Goal: Task Accomplishment & Management: Use online tool/utility

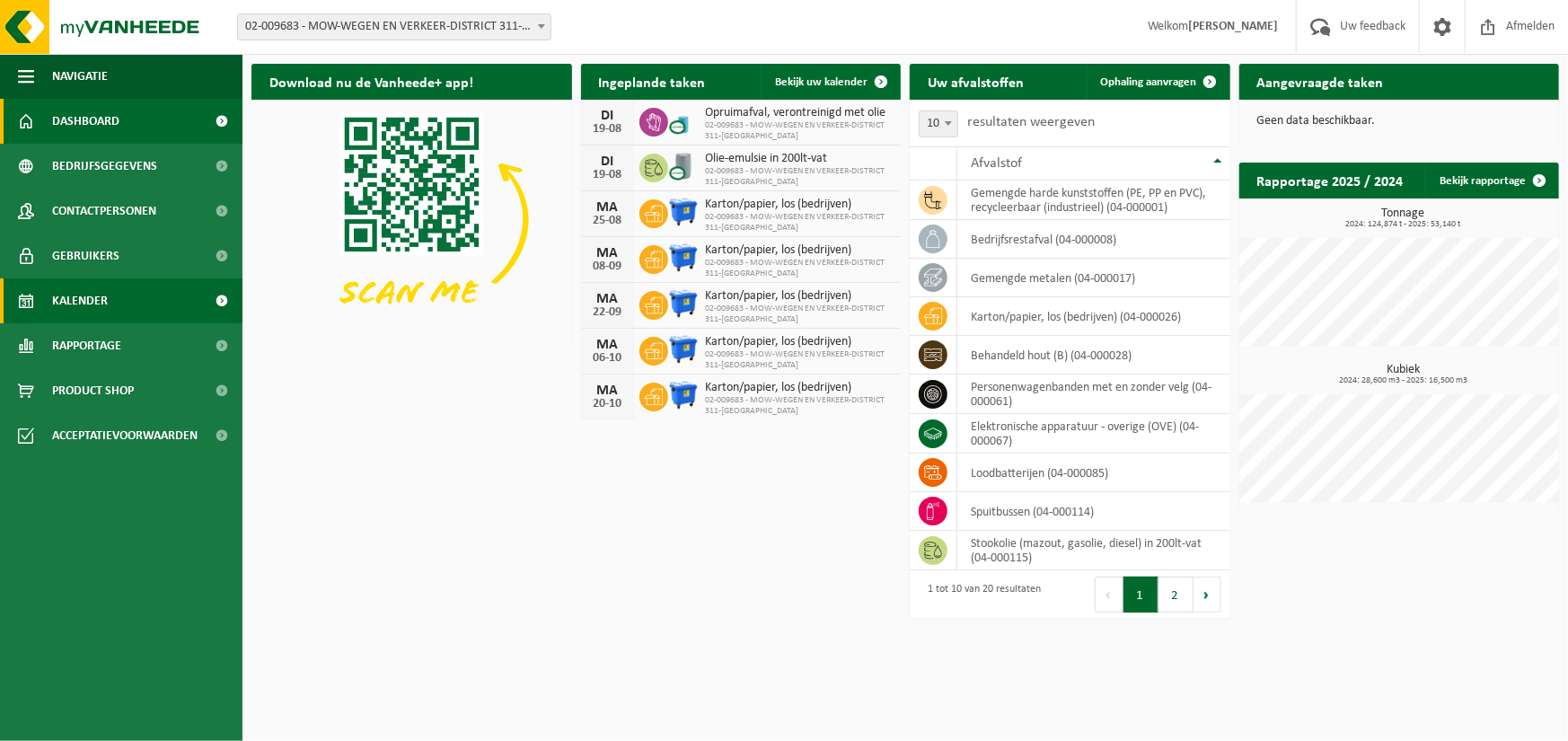
click at [89, 303] on span "Kalender" at bounding box center [80, 300] width 56 height 45
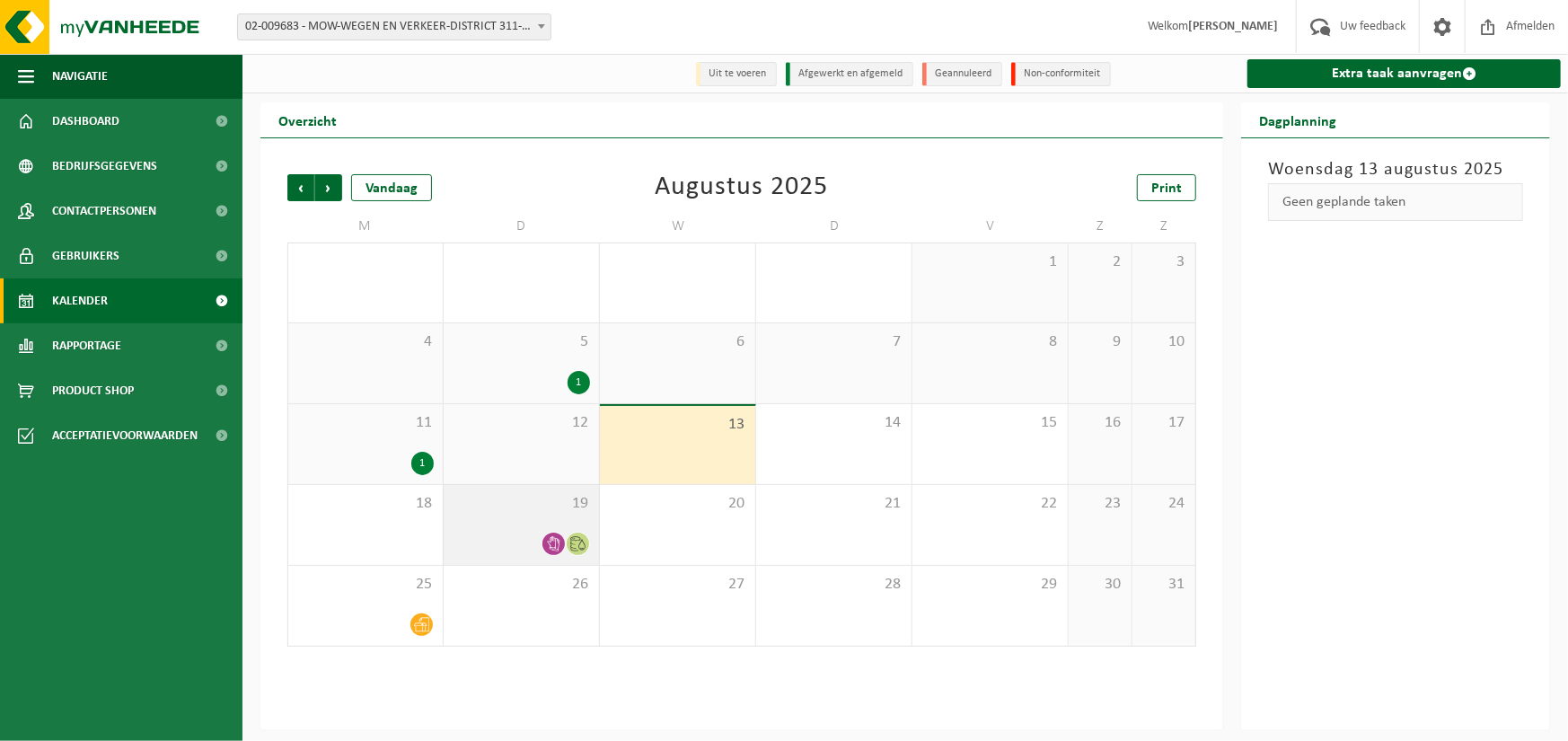
click at [557, 549] on icon at bounding box center [554, 543] width 13 height 15
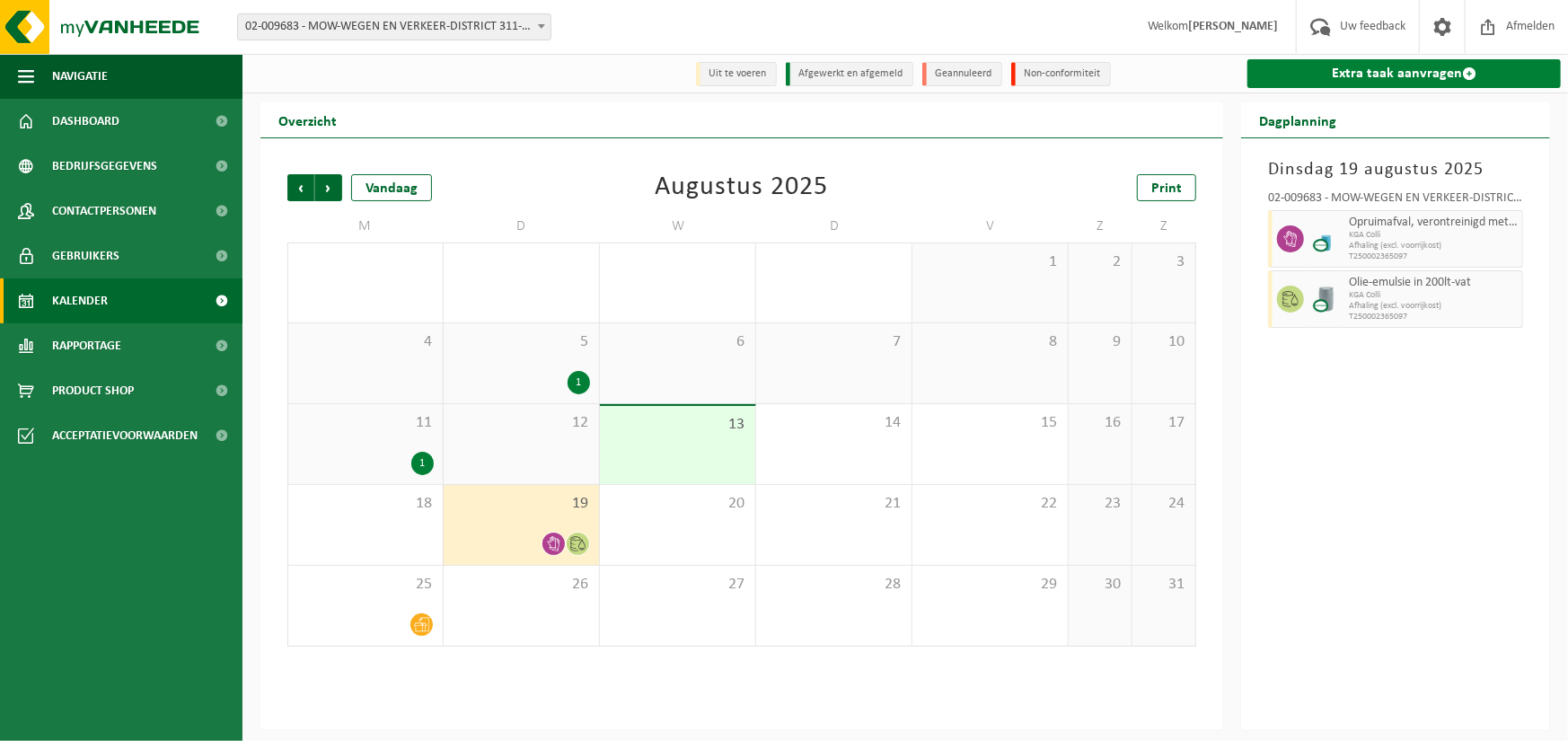
click at [1421, 75] on link "Extra taak aanvragen" at bounding box center [1403, 73] width 313 height 29
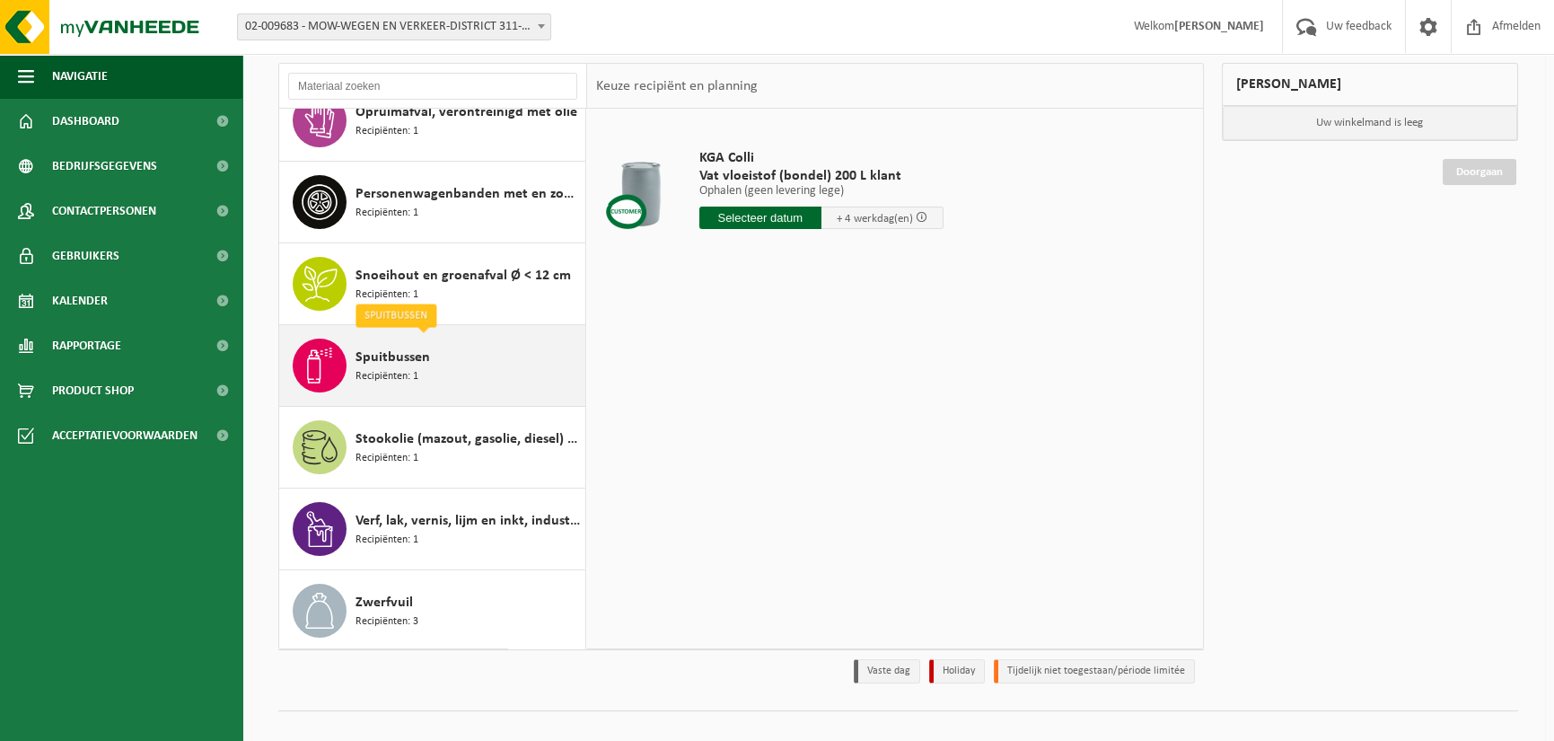
scroll to position [135, 0]
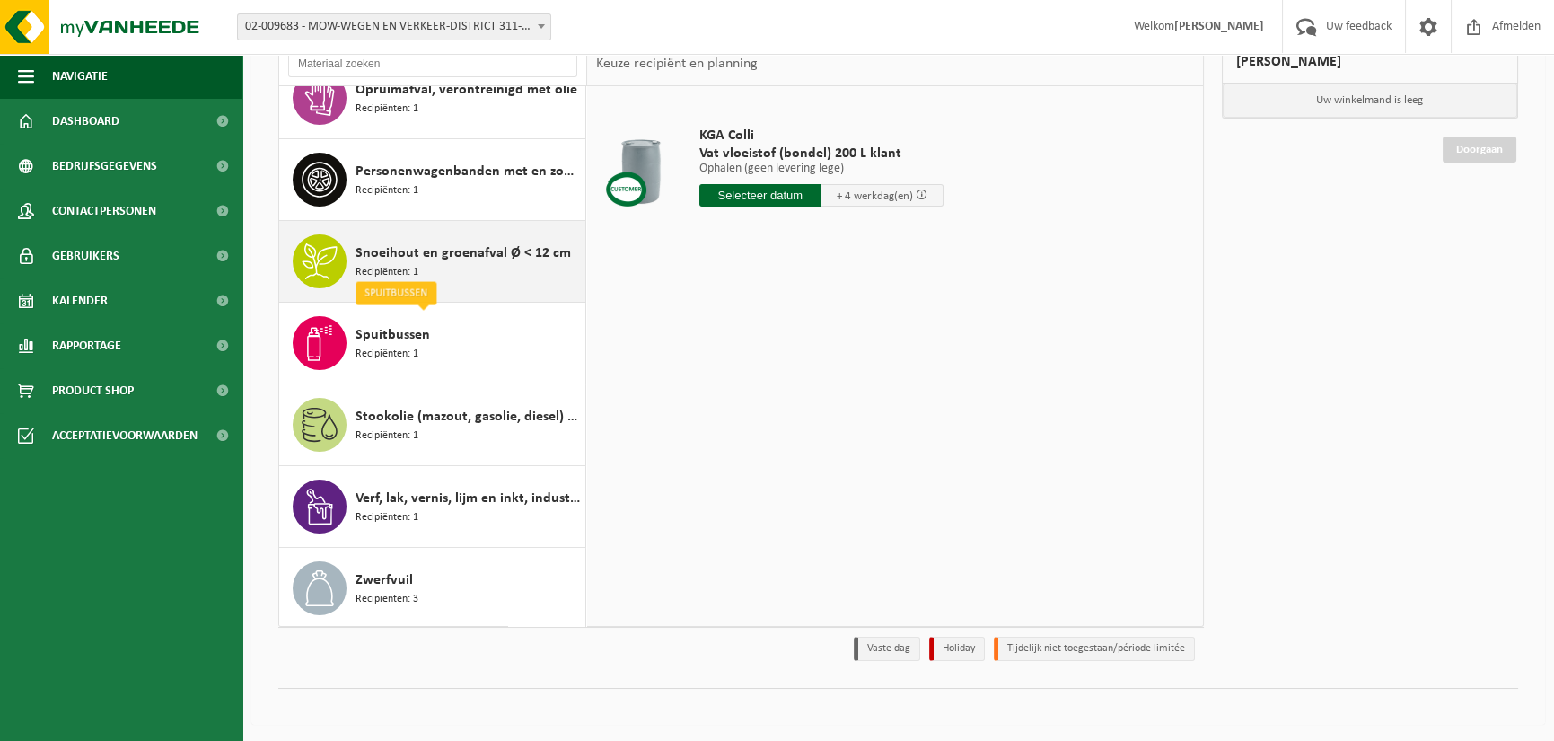
click at [459, 252] on span "Snoeihout en groenafval Ø < 12 cm" at bounding box center [463, 253] width 215 height 22
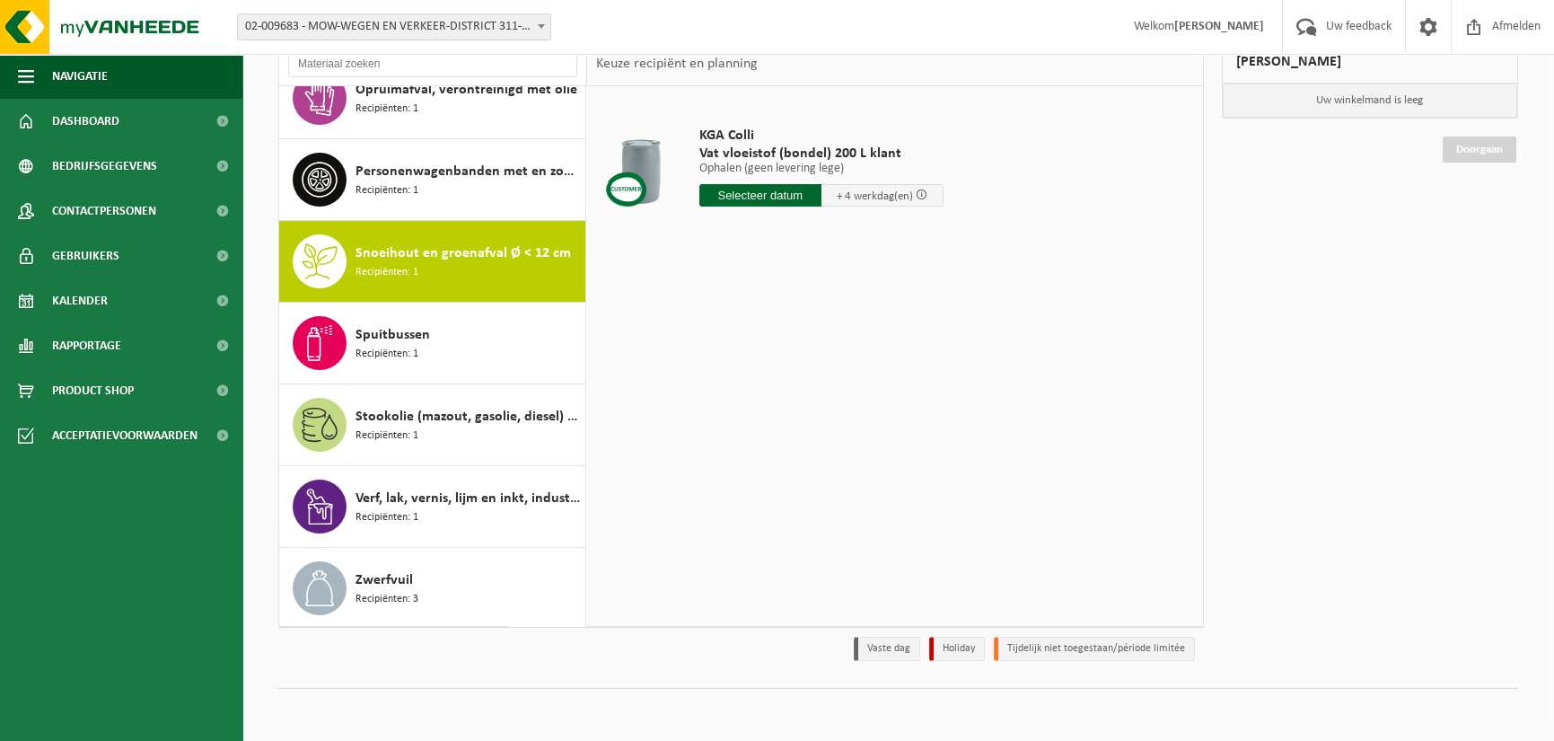
scroll to position [928, 0]
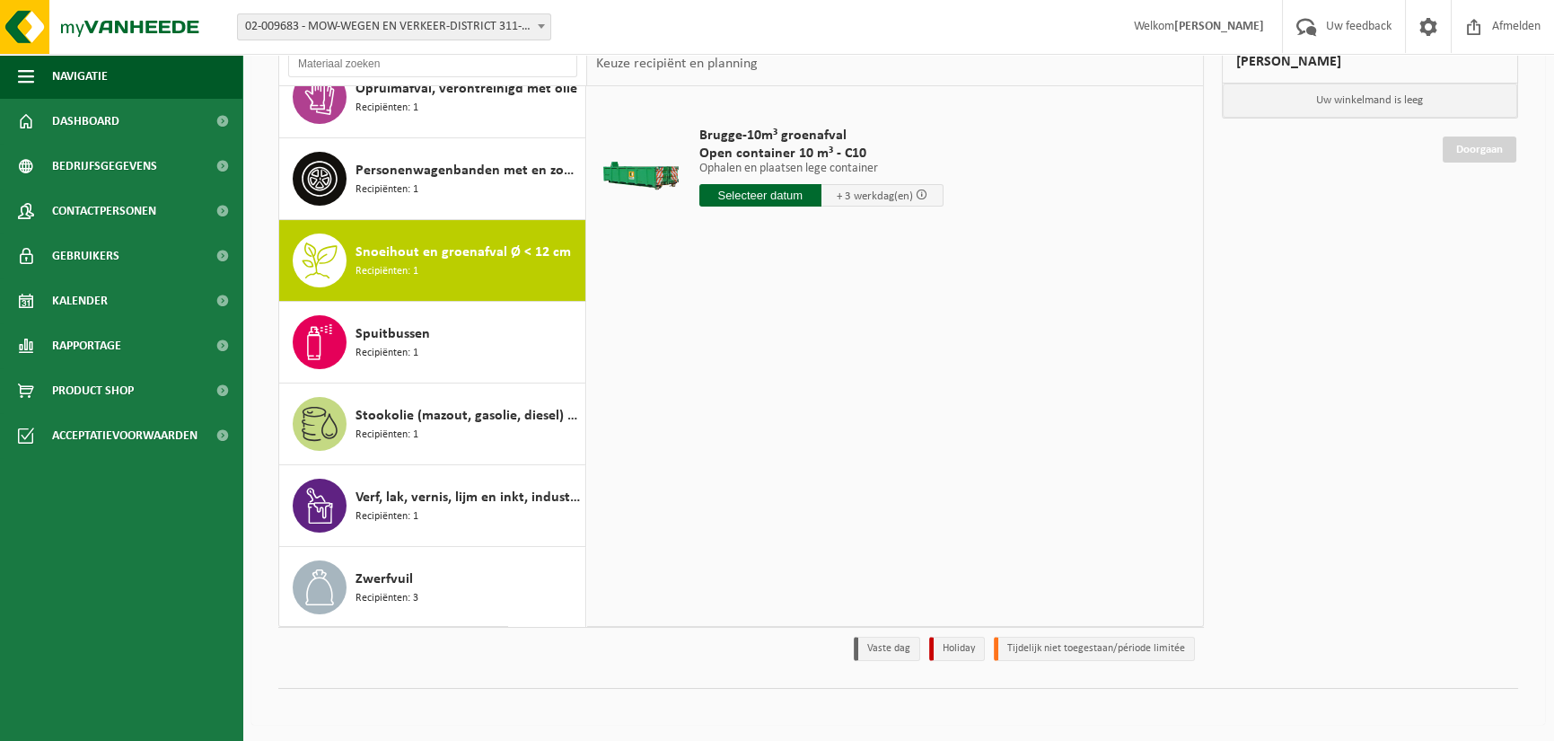
click at [760, 197] on input "text" at bounding box center [760, 195] width 122 height 22
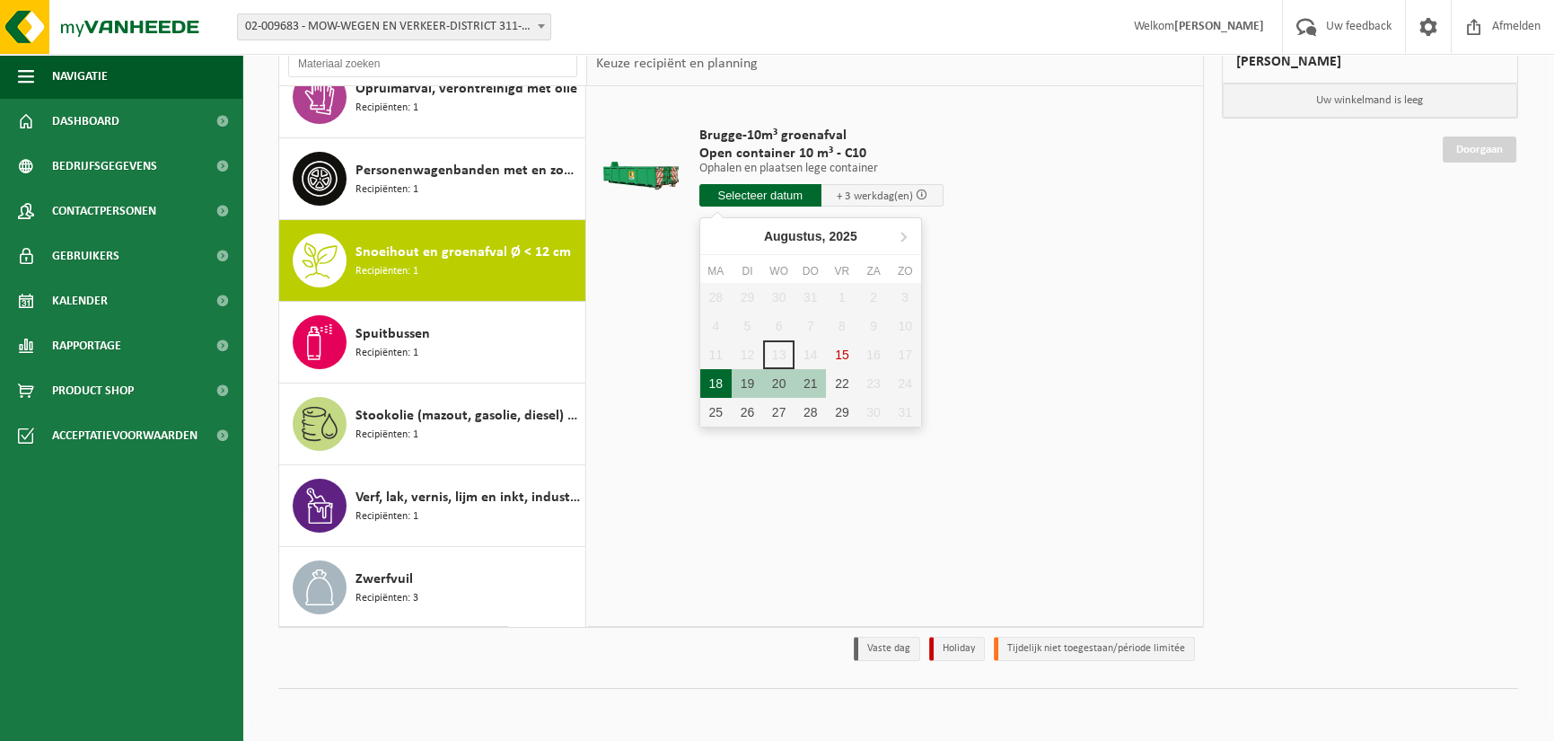
click at [716, 382] on div "18" at bounding box center [715, 383] width 31 height 29
type input "Van 2025-08-18"
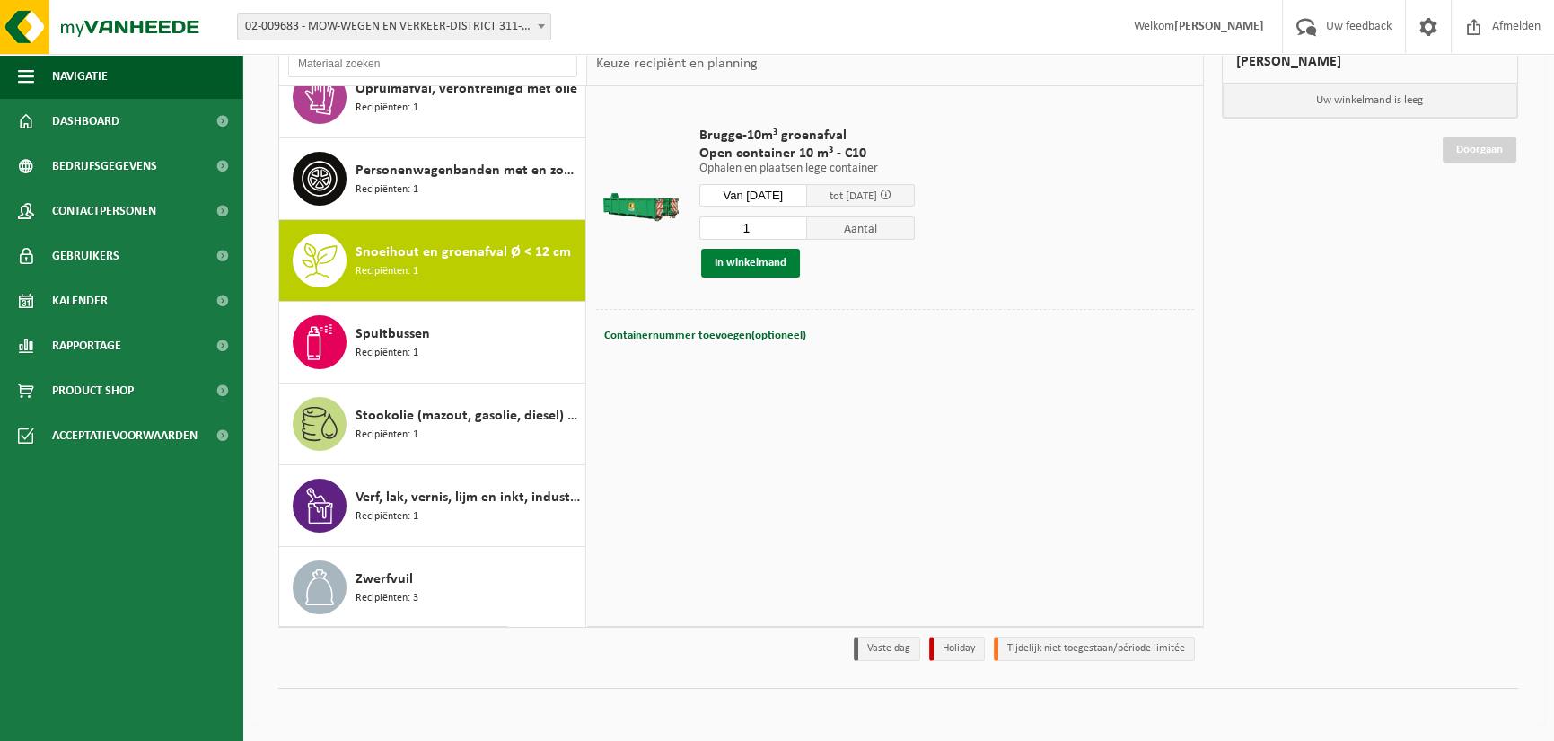
click at [763, 259] on button "In winkelmand" at bounding box center [750, 263] width 99 height 29
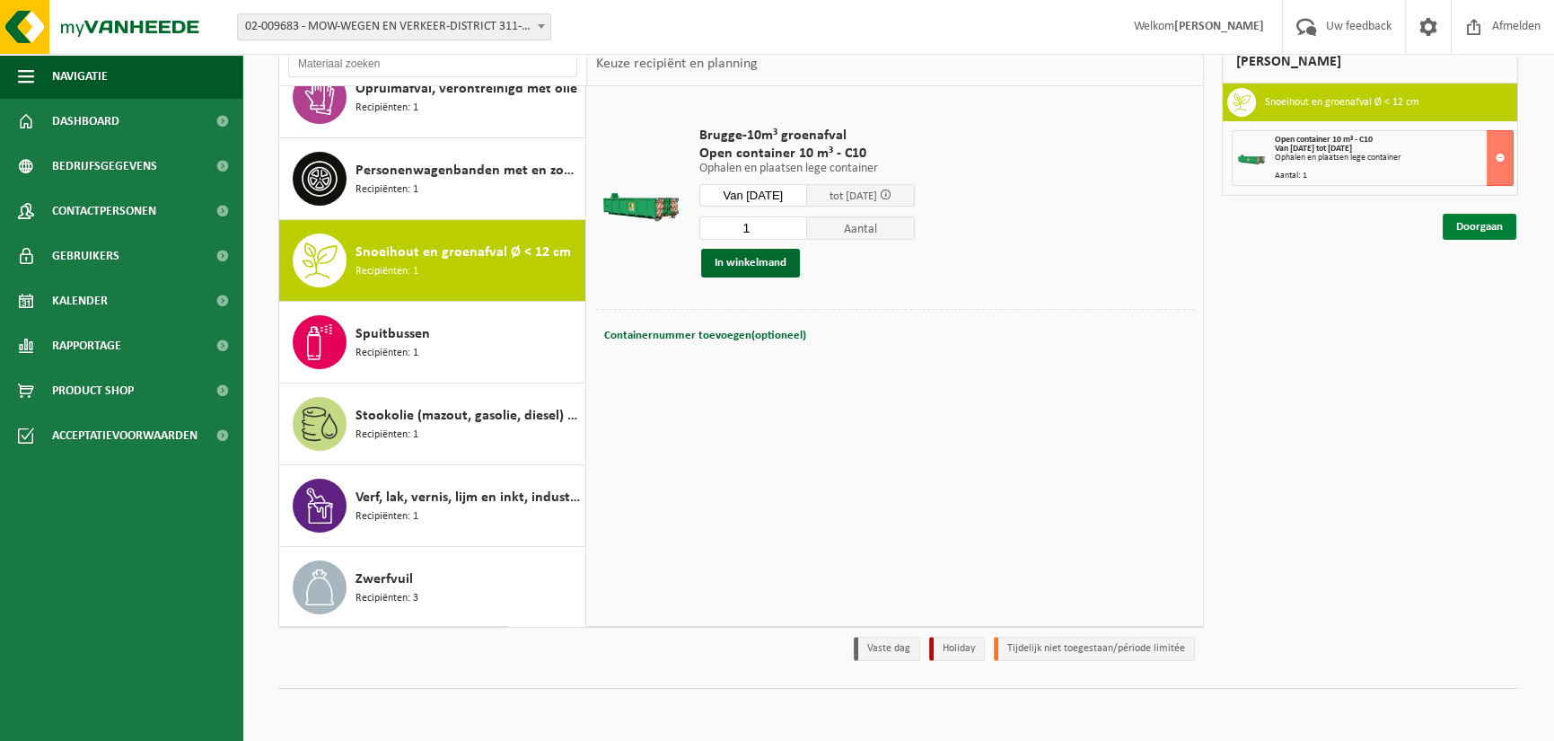
click at [1475, 223] on link "Doorgaan" at bounding box center [1480, 227] width 74 height 26
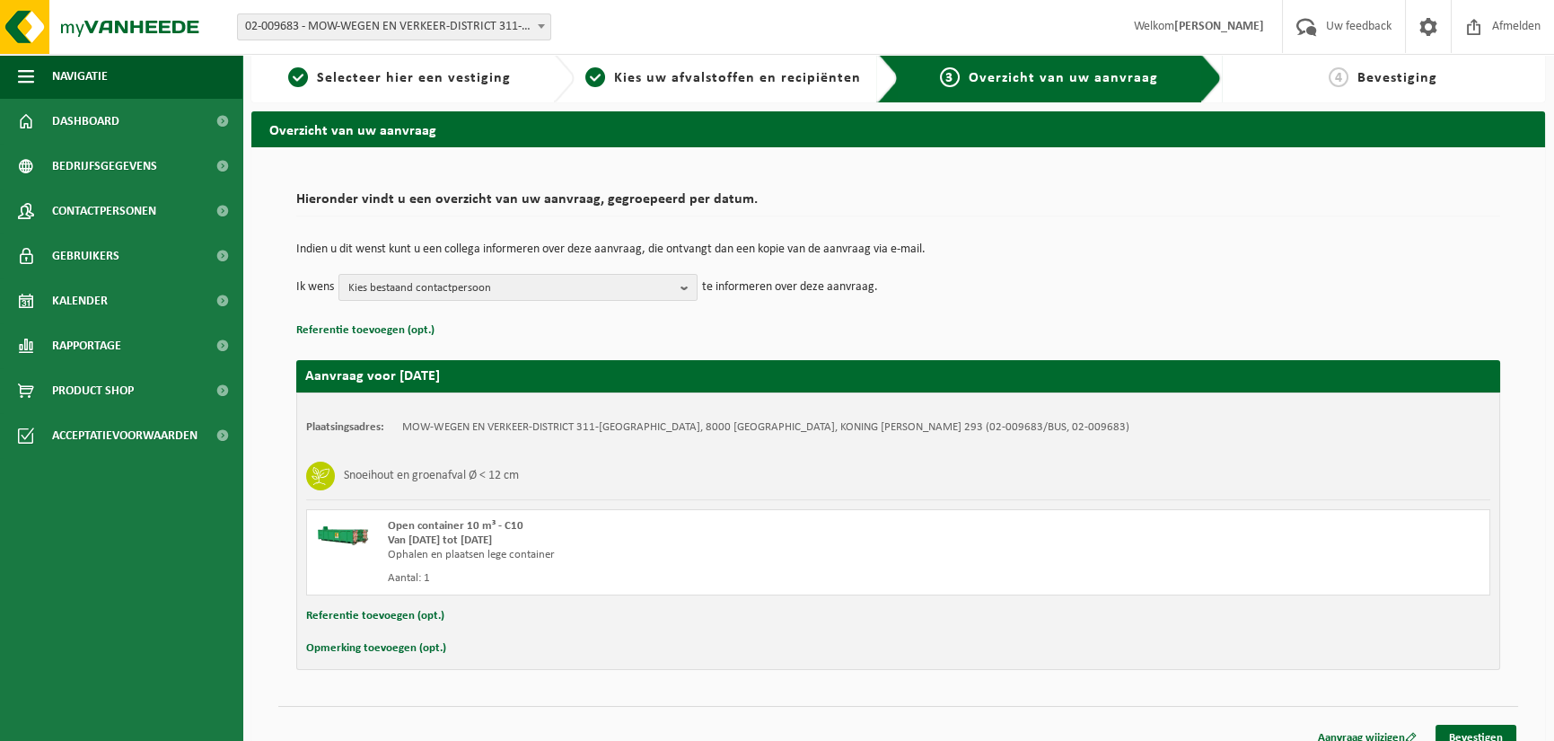
scroll to position [28, 0]
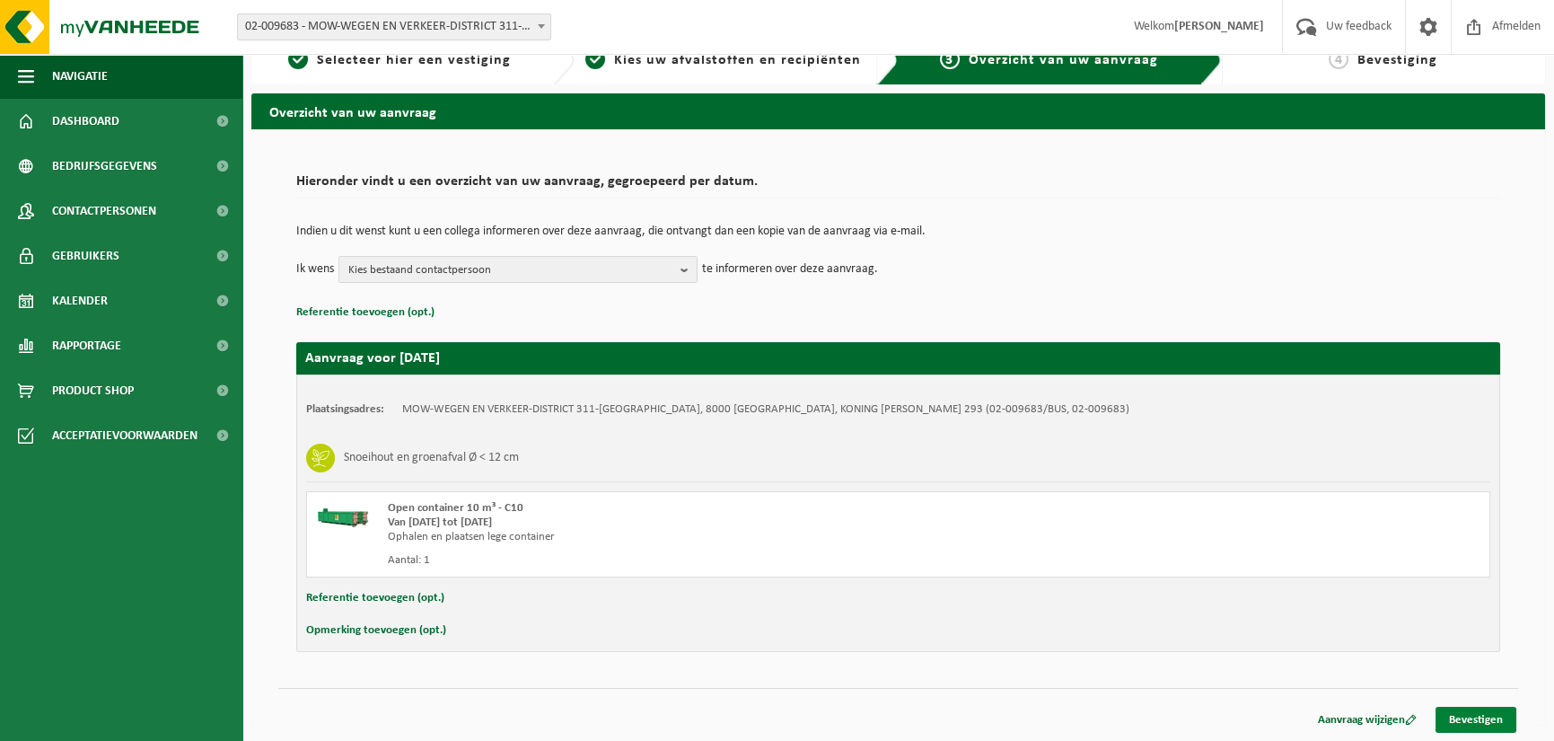
click at [1481, 727] on link "Bevestigen" at bounding box center [1476, 720] width 81 height 26
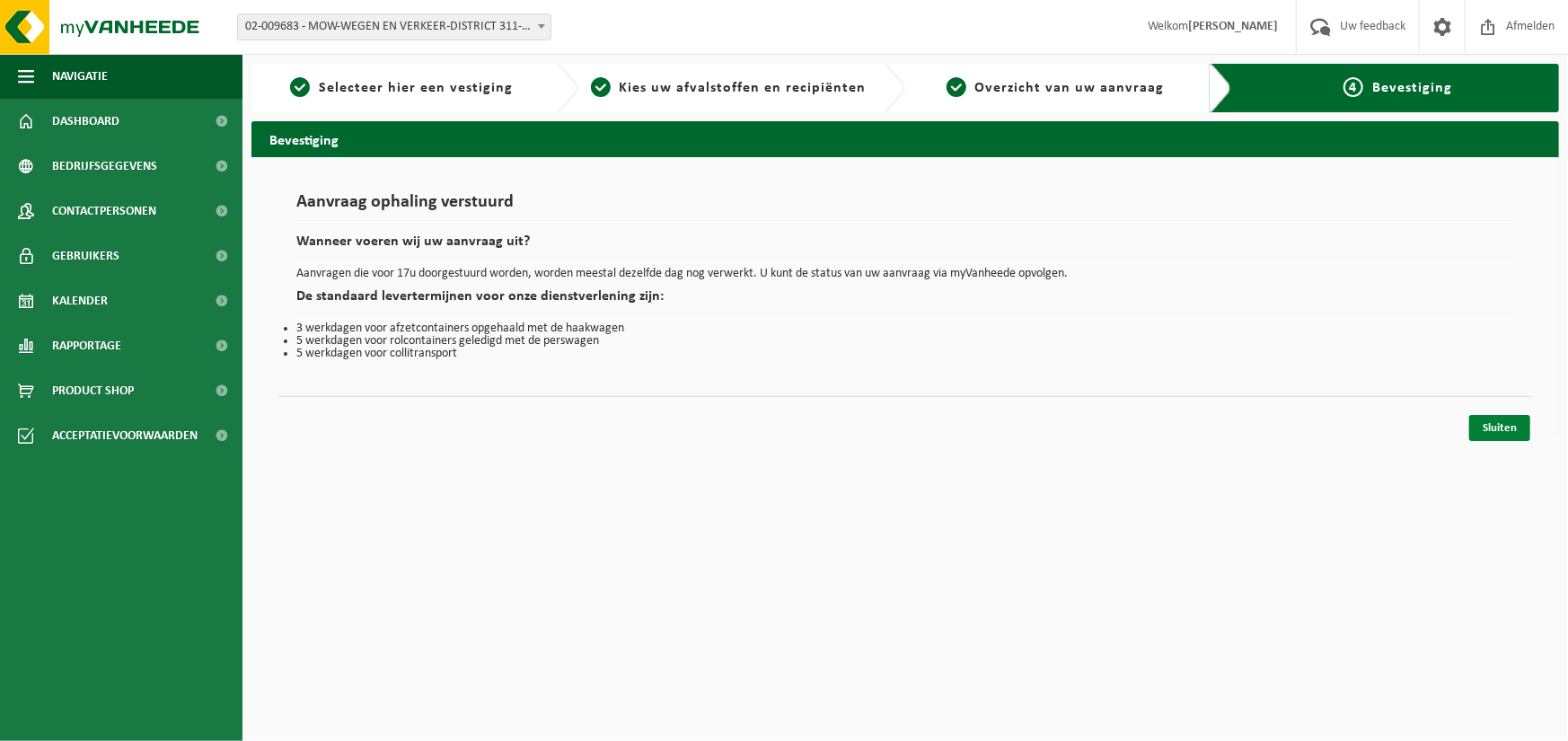
click at [1493, 428] on link "Sluiten" at bounding box center [1499, 428] width 61 height 26
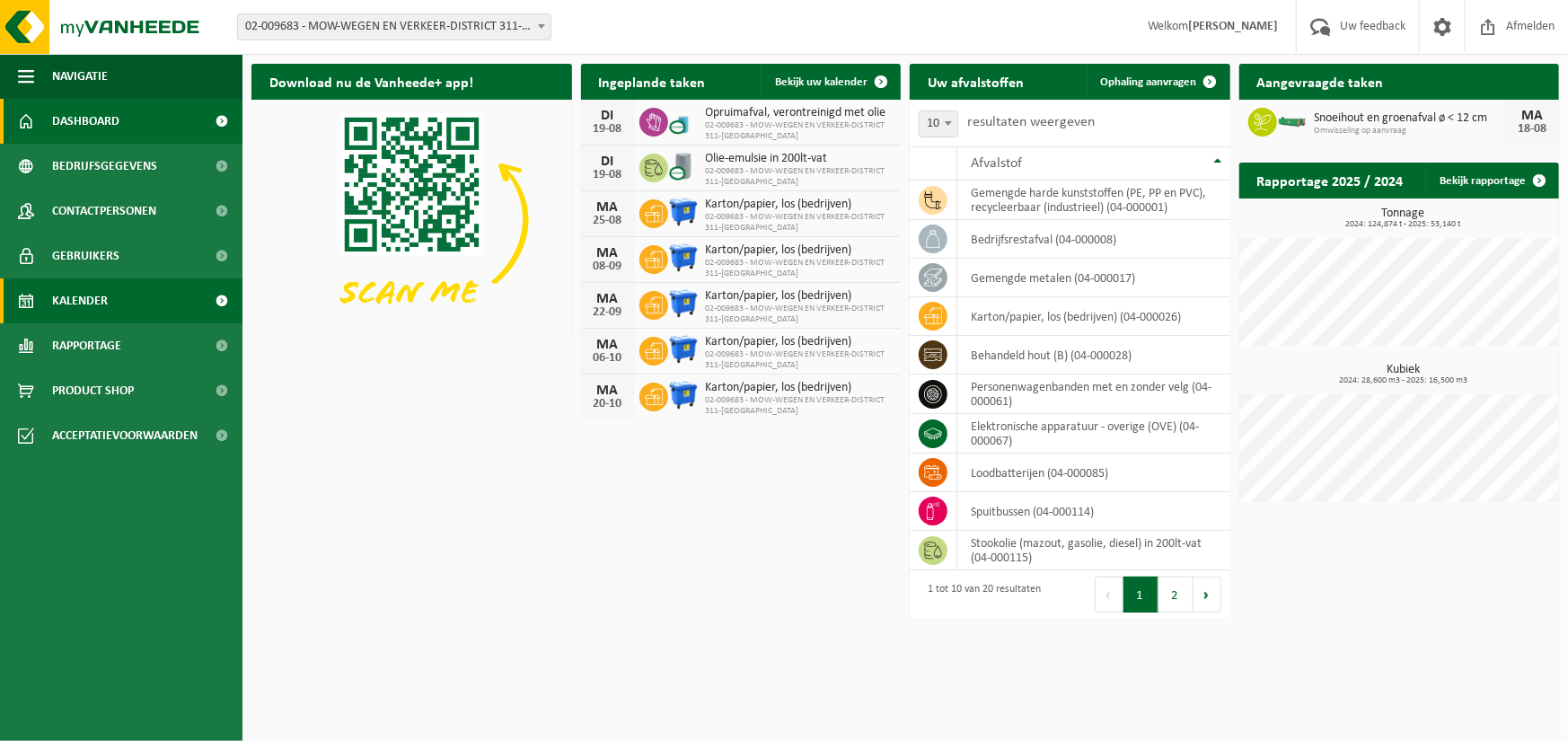
click at [81, 299] on span "Kalender" at bounding box center [80, 300] width 56 height 45
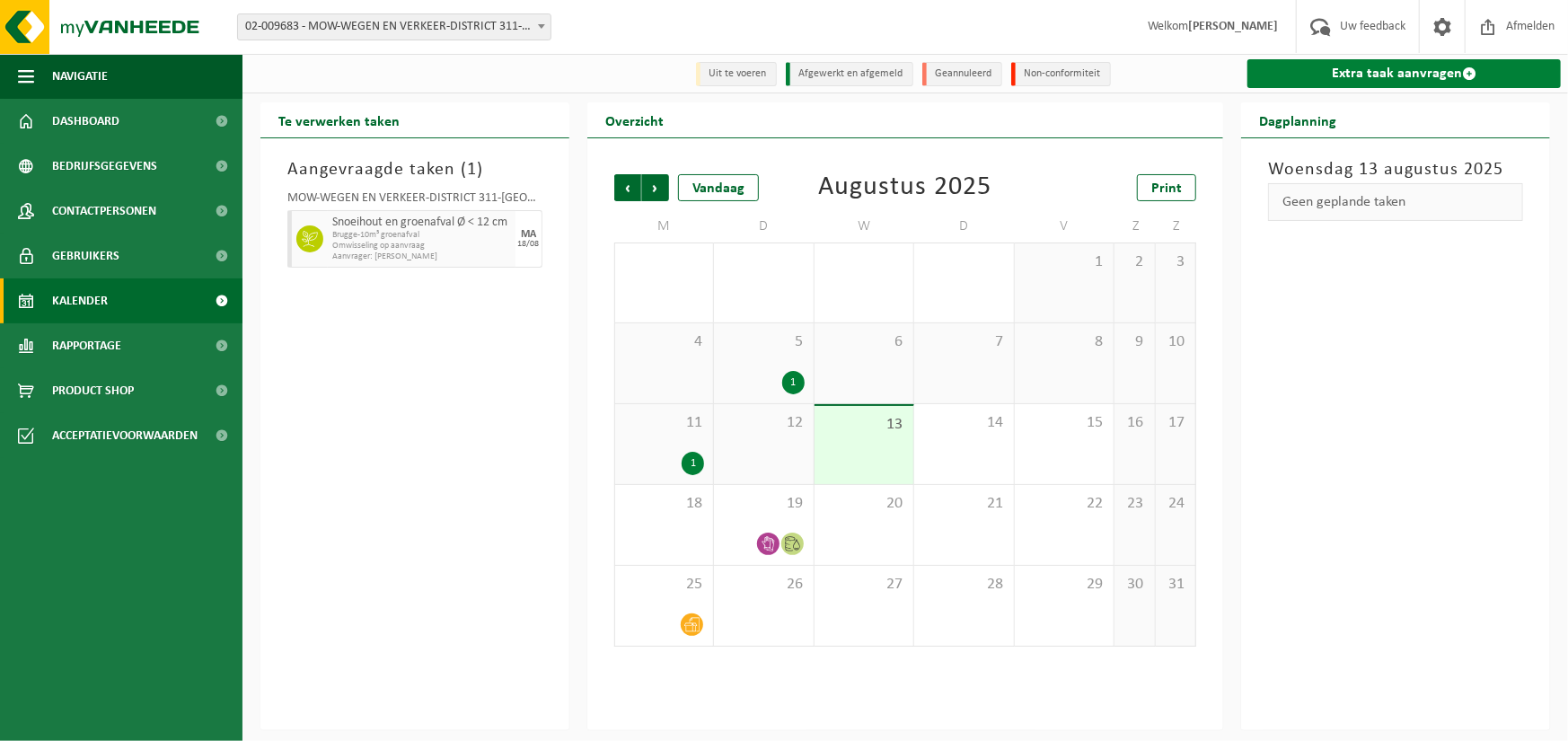
click at [1354, 73] on link "Extra taak aanvragen" at bounding box center [1403, 73] width 313 height 29
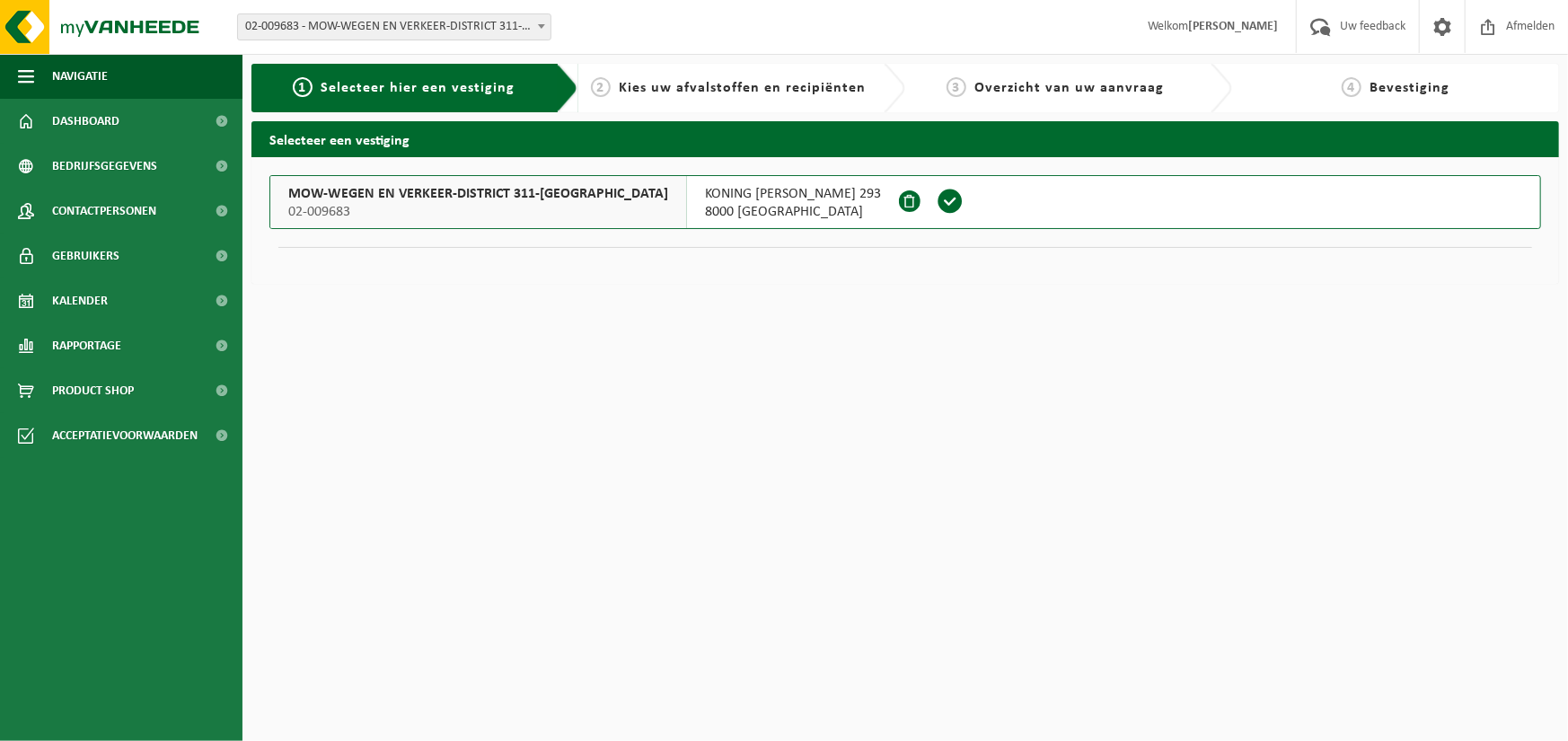
click at [1015, 178] on button "MOW-WEGEN EN VERKEER-DISTRICT 311-[GEOGRAPHIC_DATA] 02-009683 KONING [PERSON_NA…" at bounding box center [904, 202] width 1271 height 54
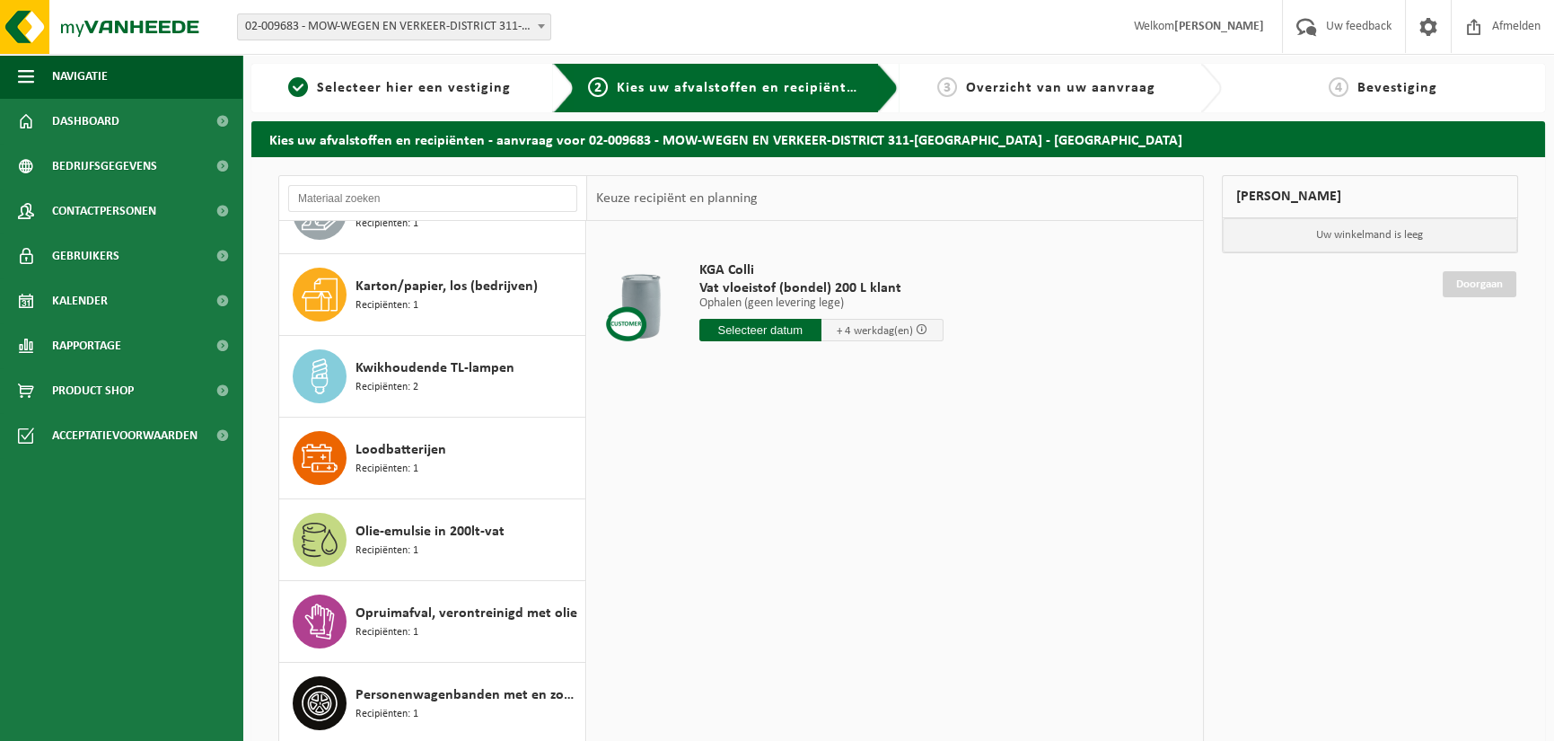
scroll to position [927, 0]
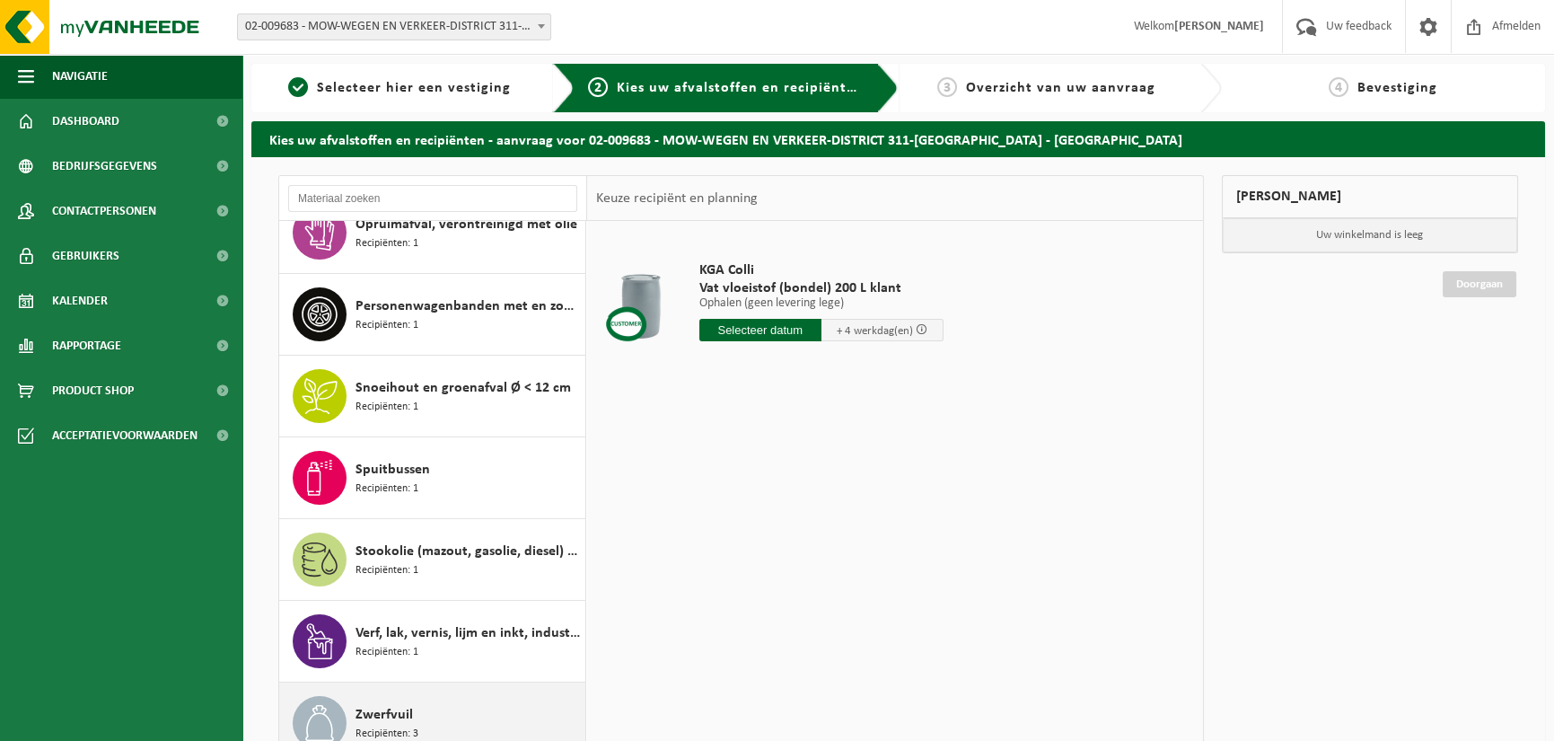
click at [382, 704] on span "Zwerfvuil" at bounding box center [384, 715] width 57 height 22
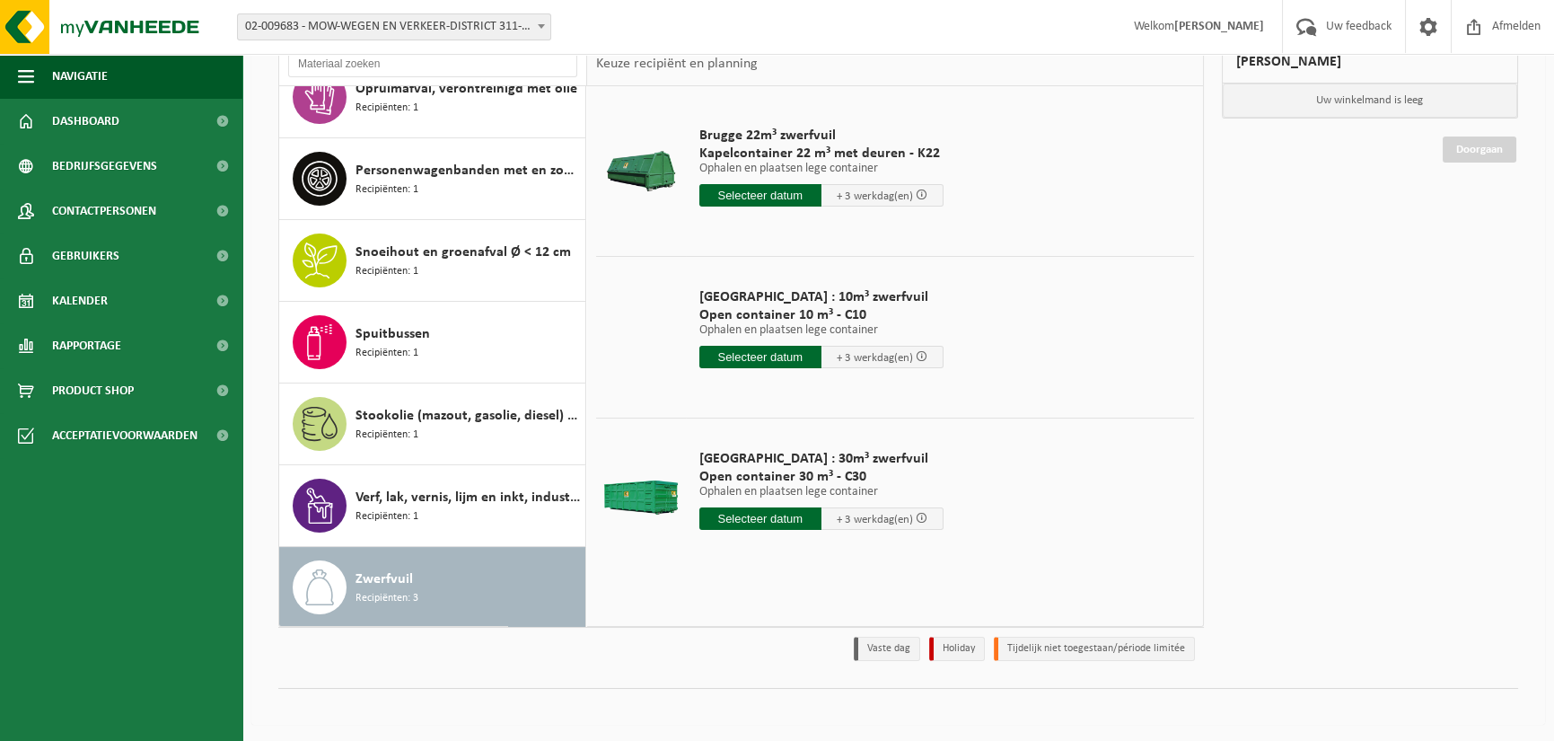
scroll to position [45, 0]
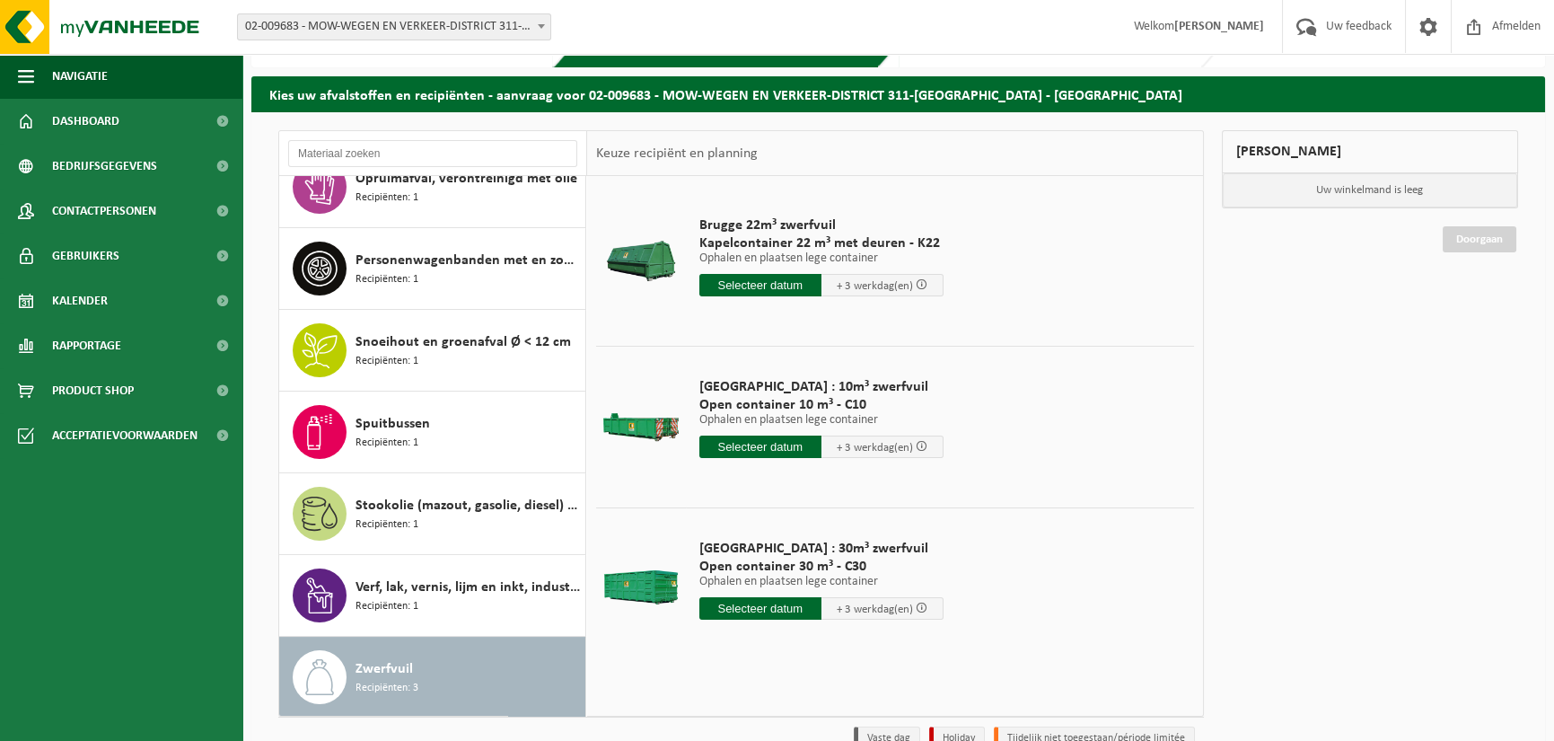
click at [752, 444] on input "text" at bounding box center [760, 446] width 122 height 22
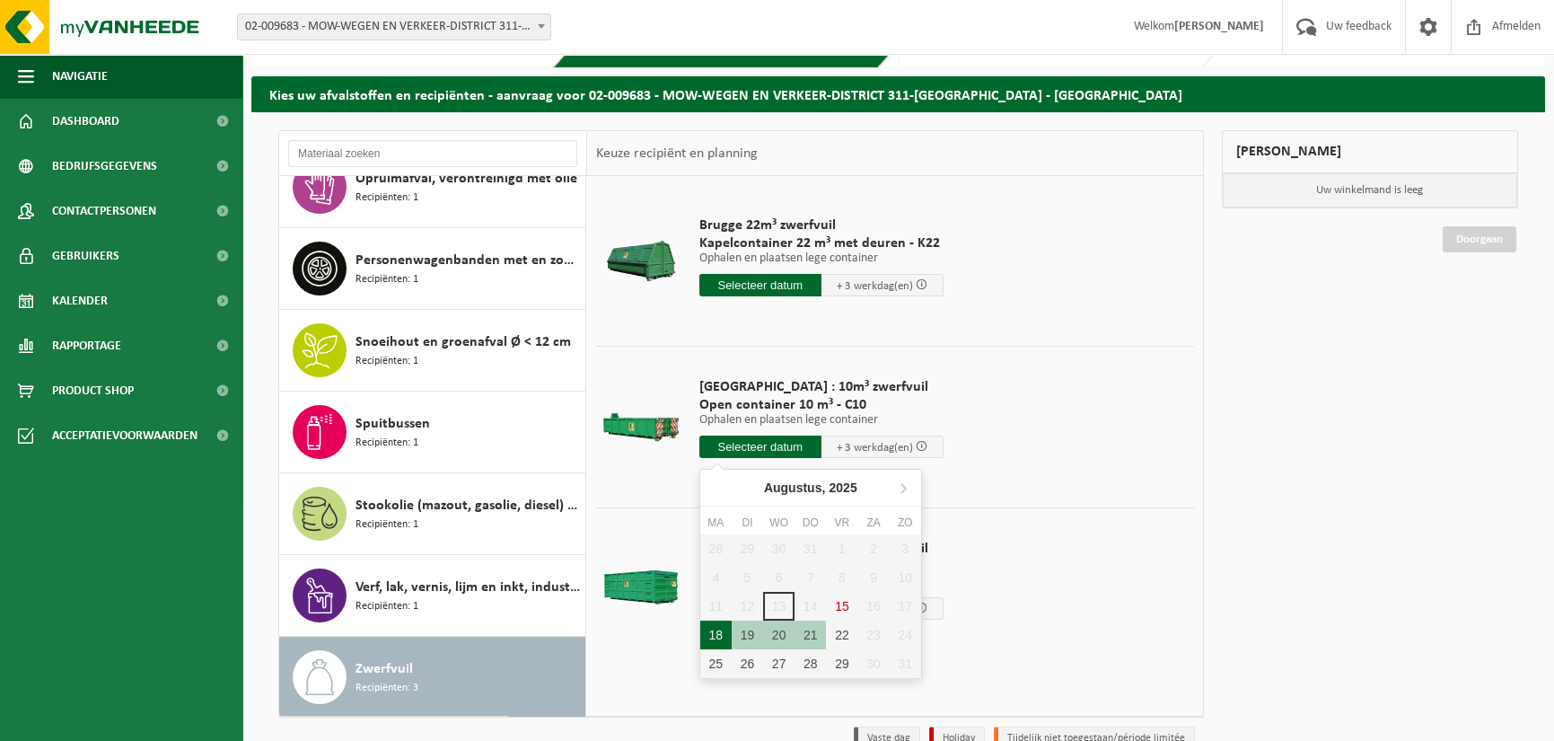
click at [722, 629] on div "18" at bounding box center [715, 634] width 31 height 29
type input "Van 2025-08-18"
type input "2025-08-18"
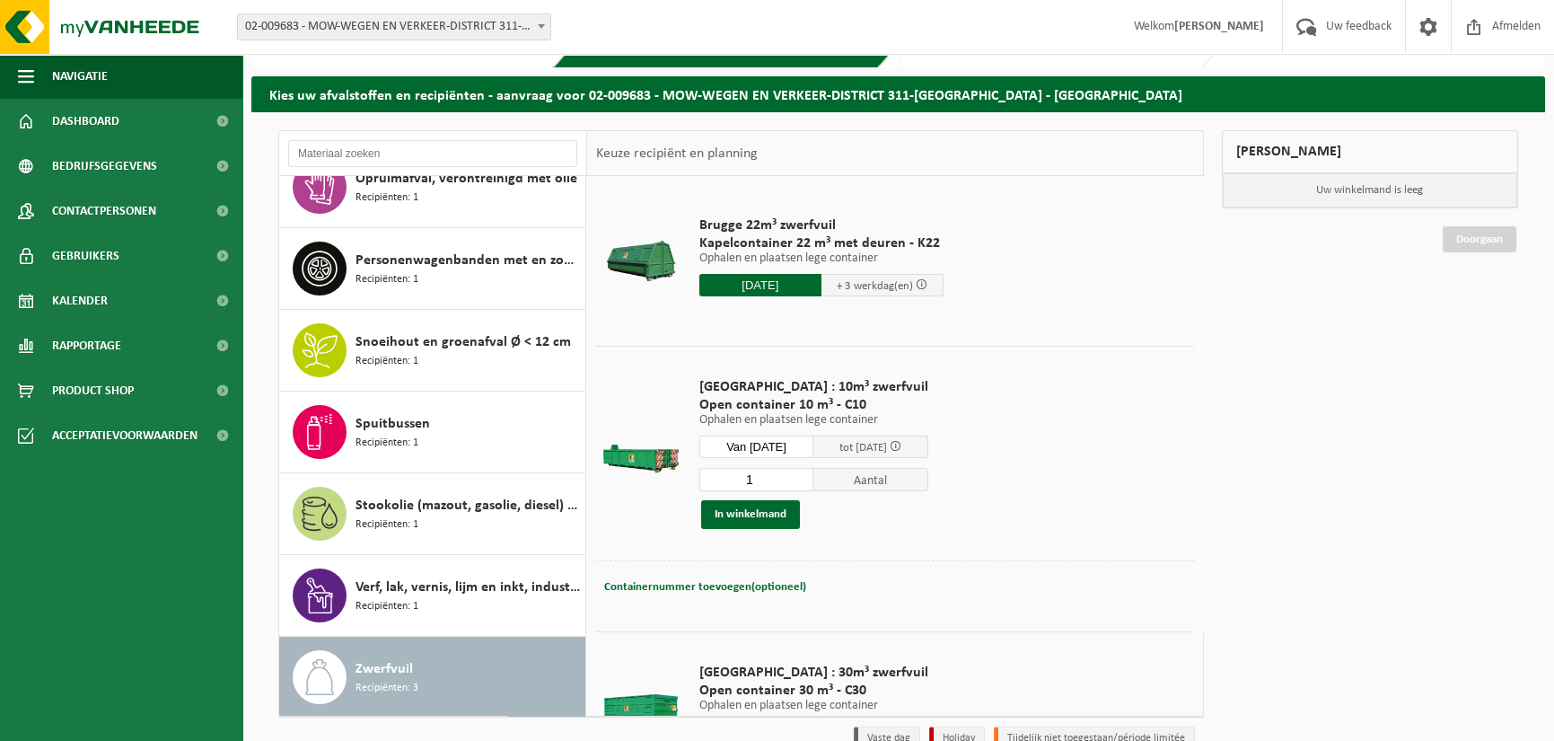
scroll to position [87, 0]
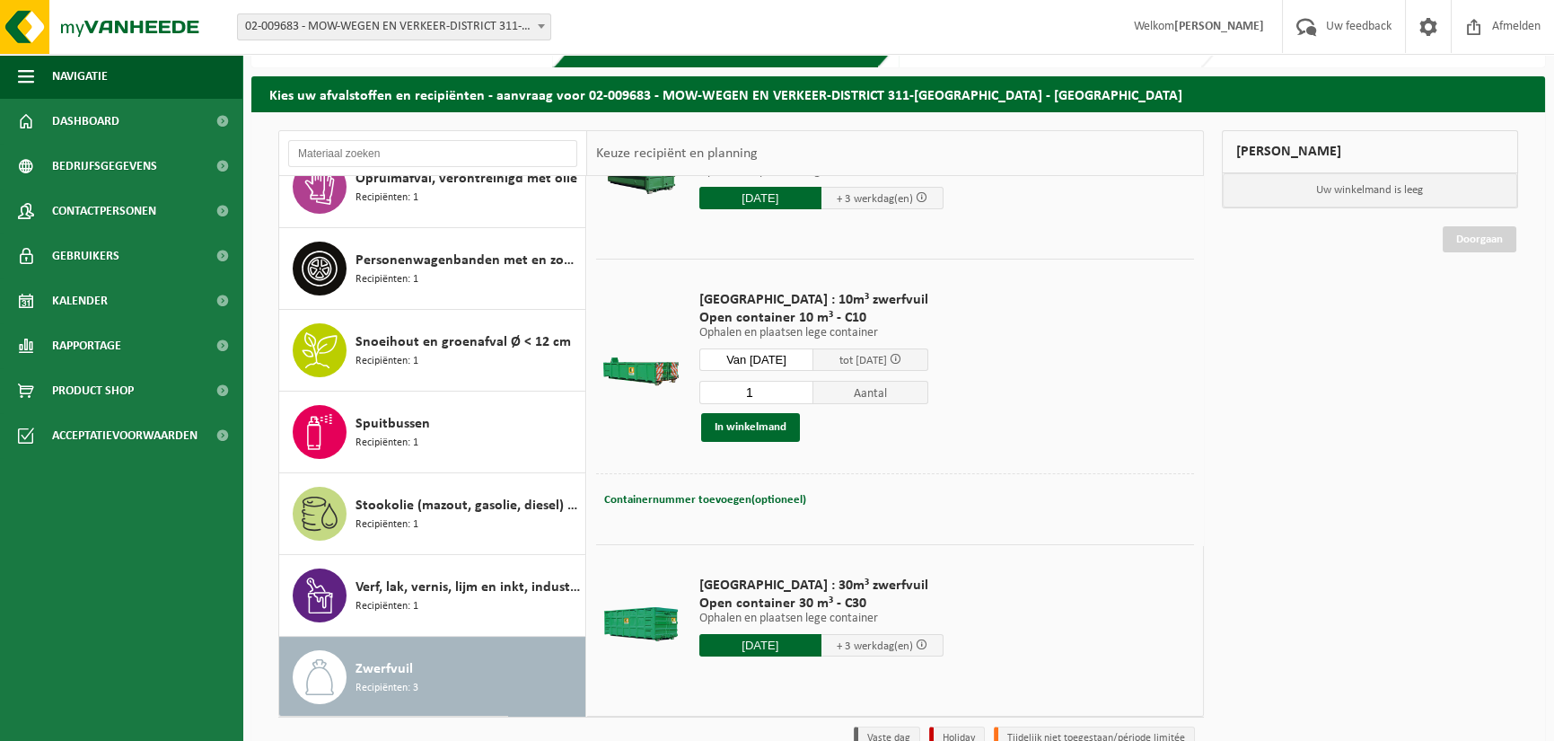
click at [895, 502] on div "Containernummer toevoegen(optioneel) Annuleren" at bounding box center [895, 500] width 589 height 25
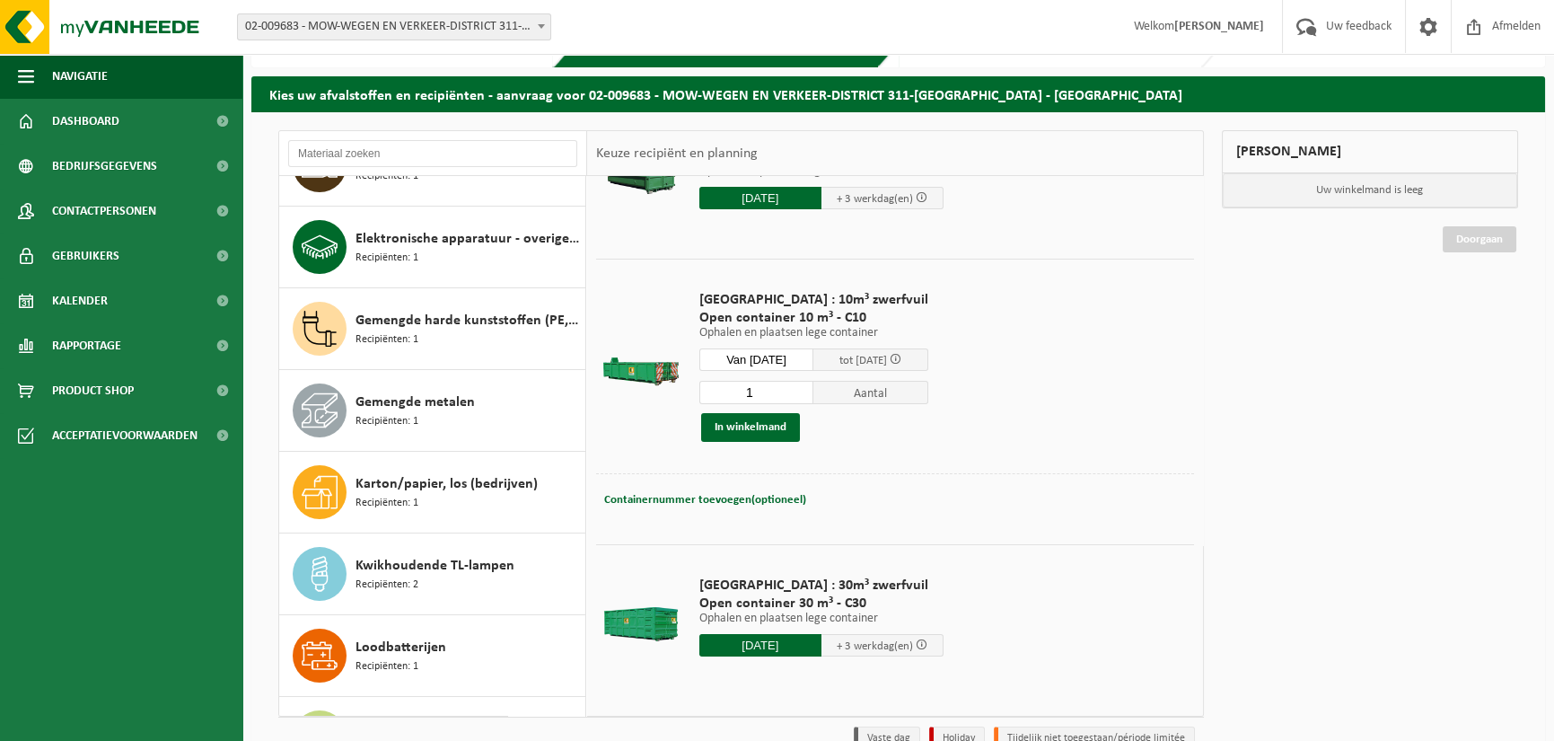
scroll to position [210, 0]
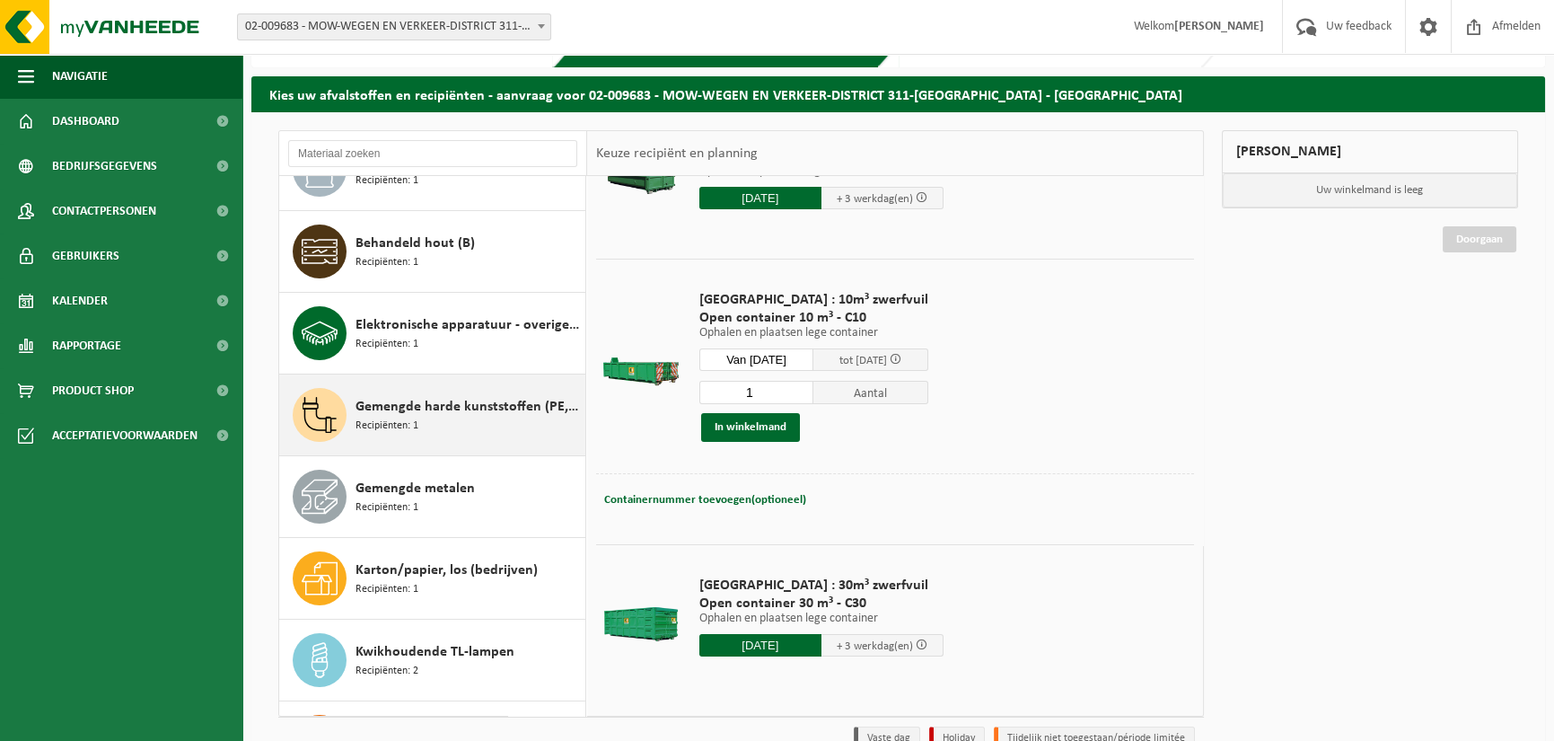
click at [460, 415] on div "Gemengde harde kunststoffen (PE, PP en PVC), recycleerbaar (industrieel) Recipi…" at bounding box center [468, 415] width 225 height 54
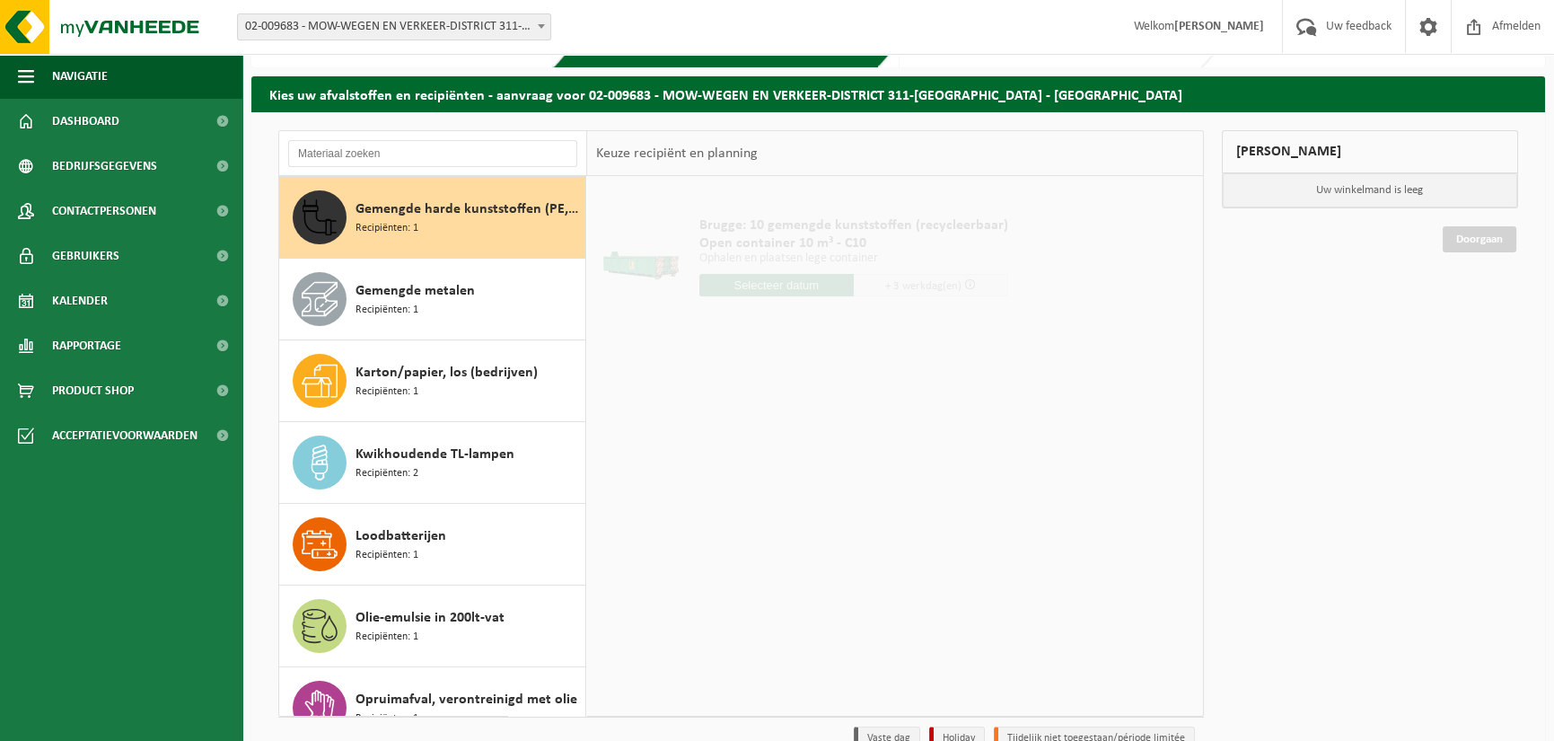
scroll to position [0, 0]
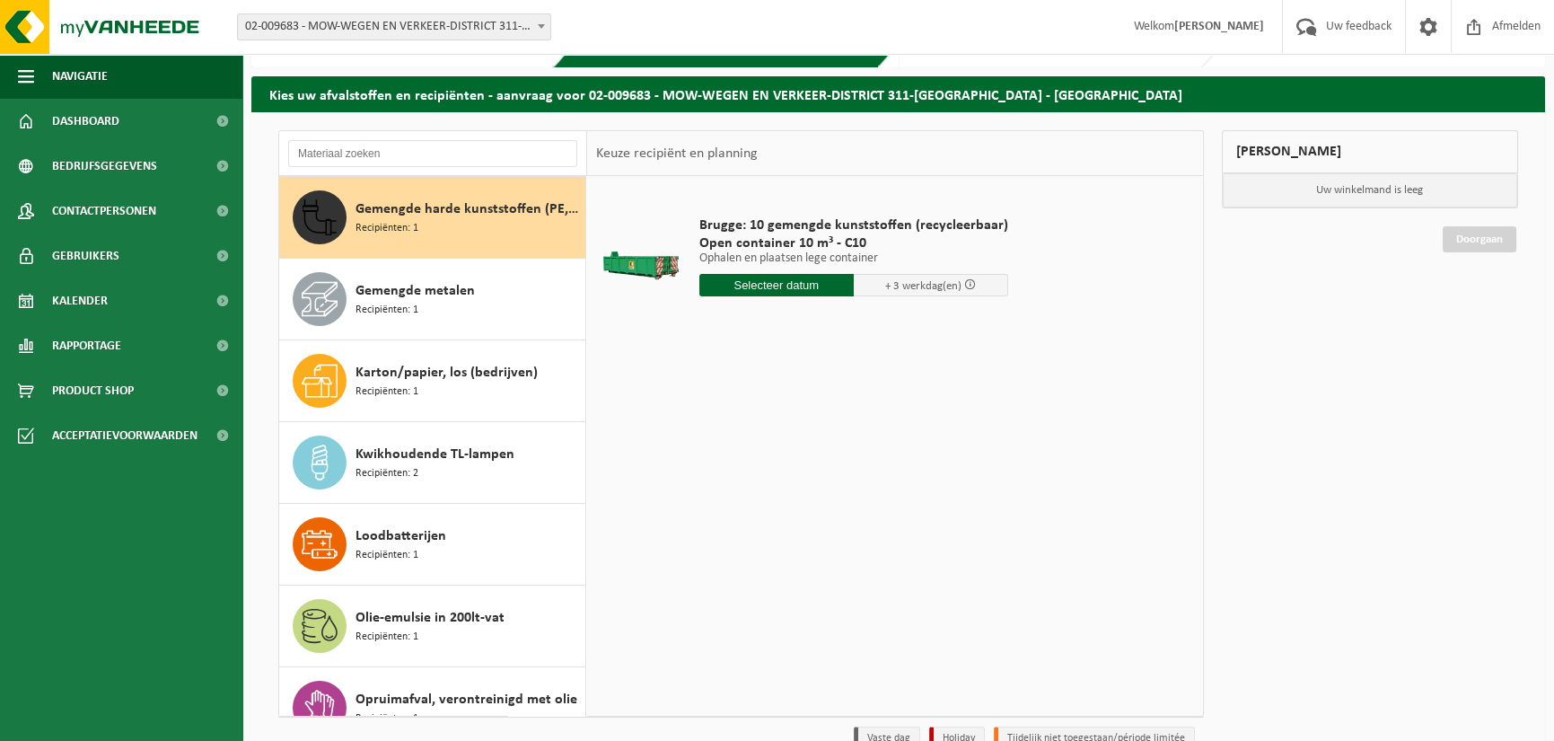
click at [796, 286] on input "text" at bounding box center [776, 285] width 154 height 22
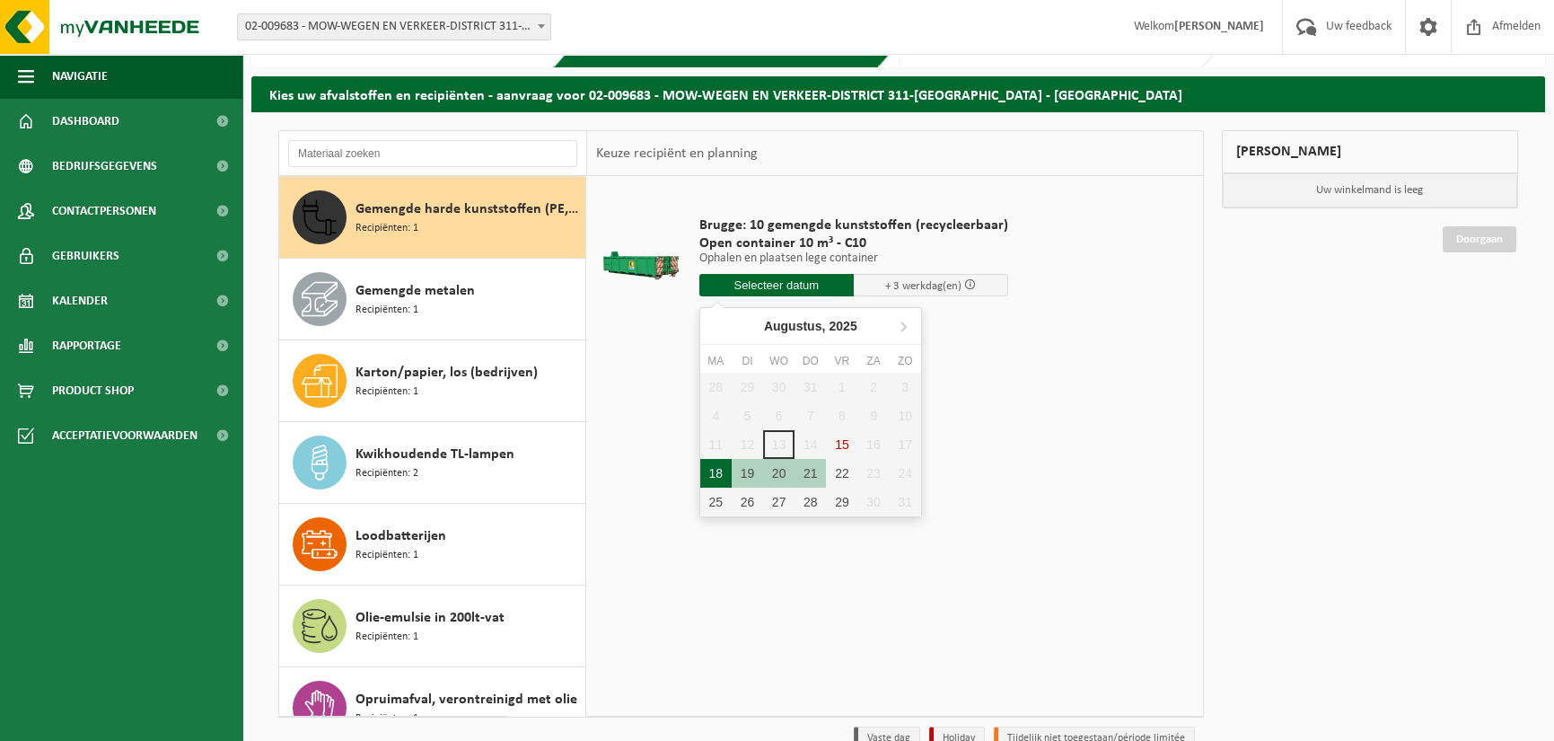
click at [710, 467] on div "18" at bounding box center [715, 473] width 31 height 29
type input "Van 2025-08-18"
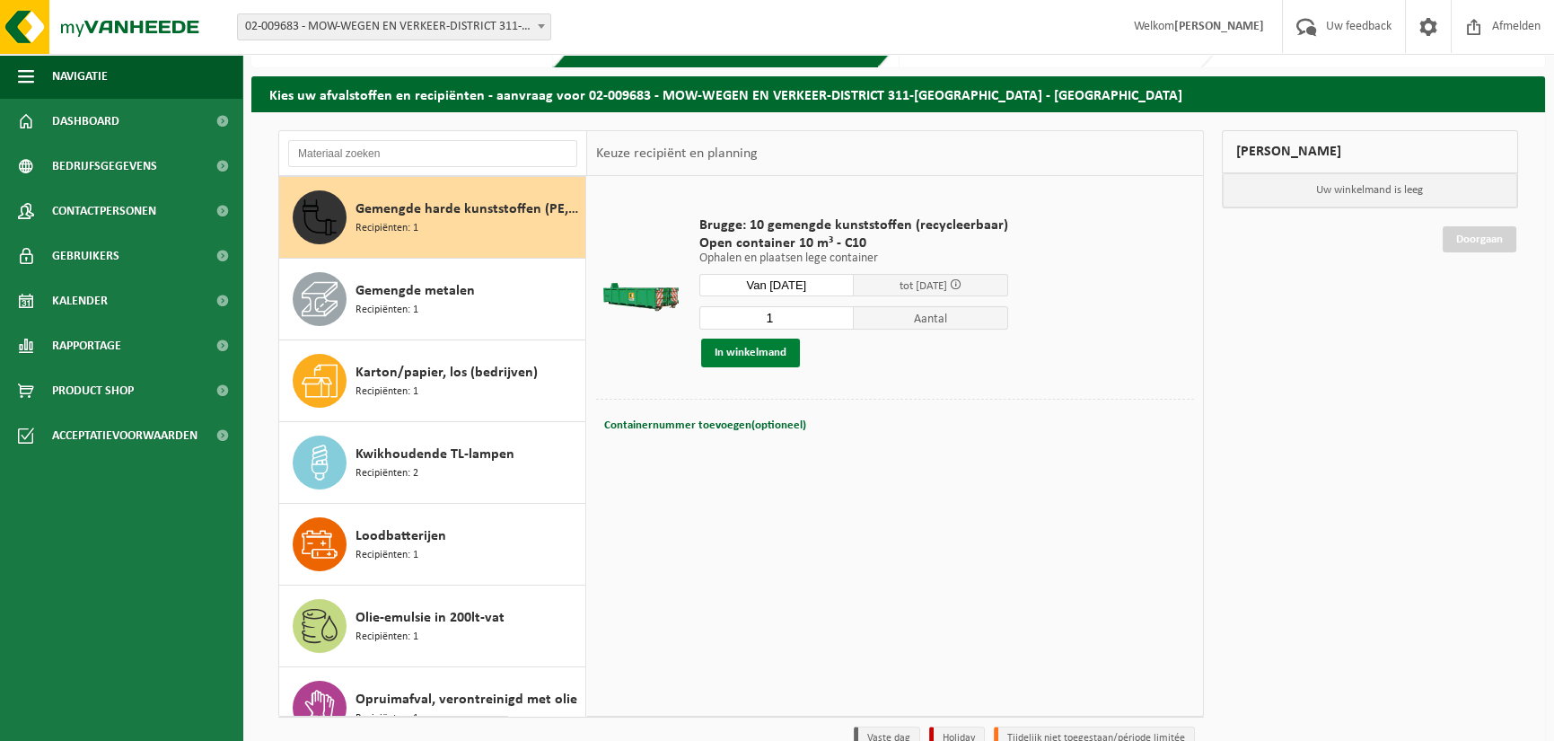
click at [735, 356] on button "In winkelmand" at bounding box center [750, 352] width 99 height 29
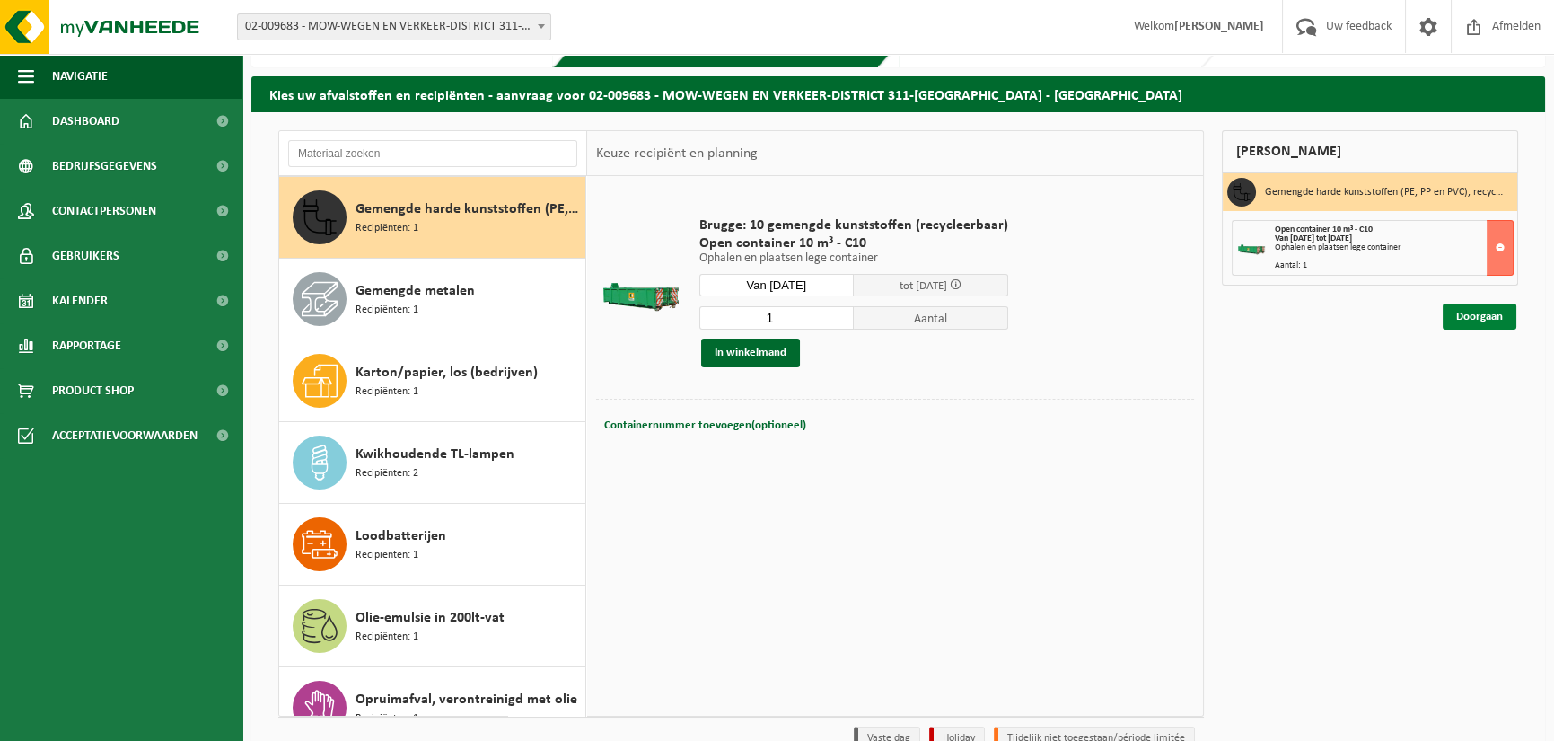
click at [1468, 320] on link "Doorgaan" at bounding box center [1480, 316] width 74 height 26
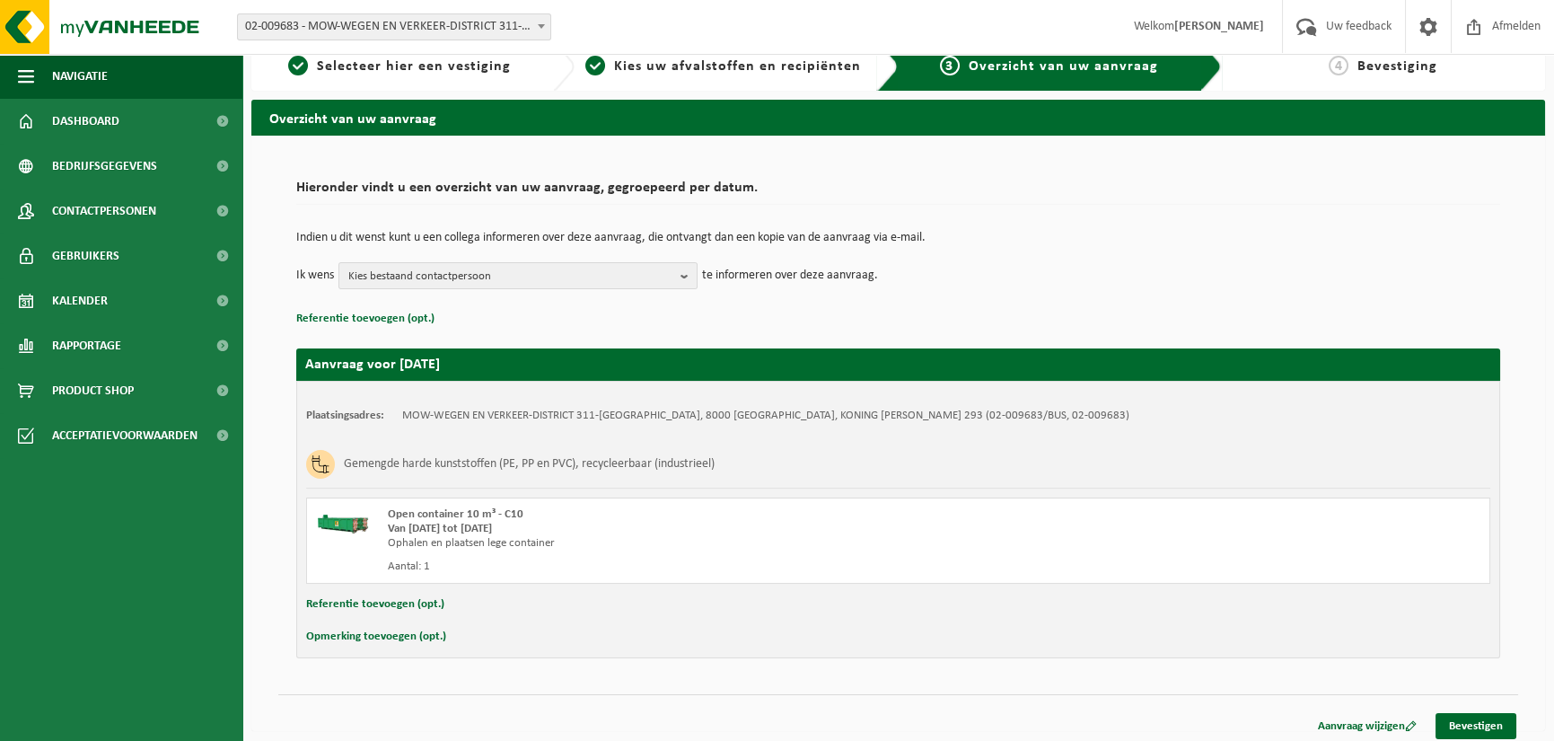
scroll to position [28, 0]
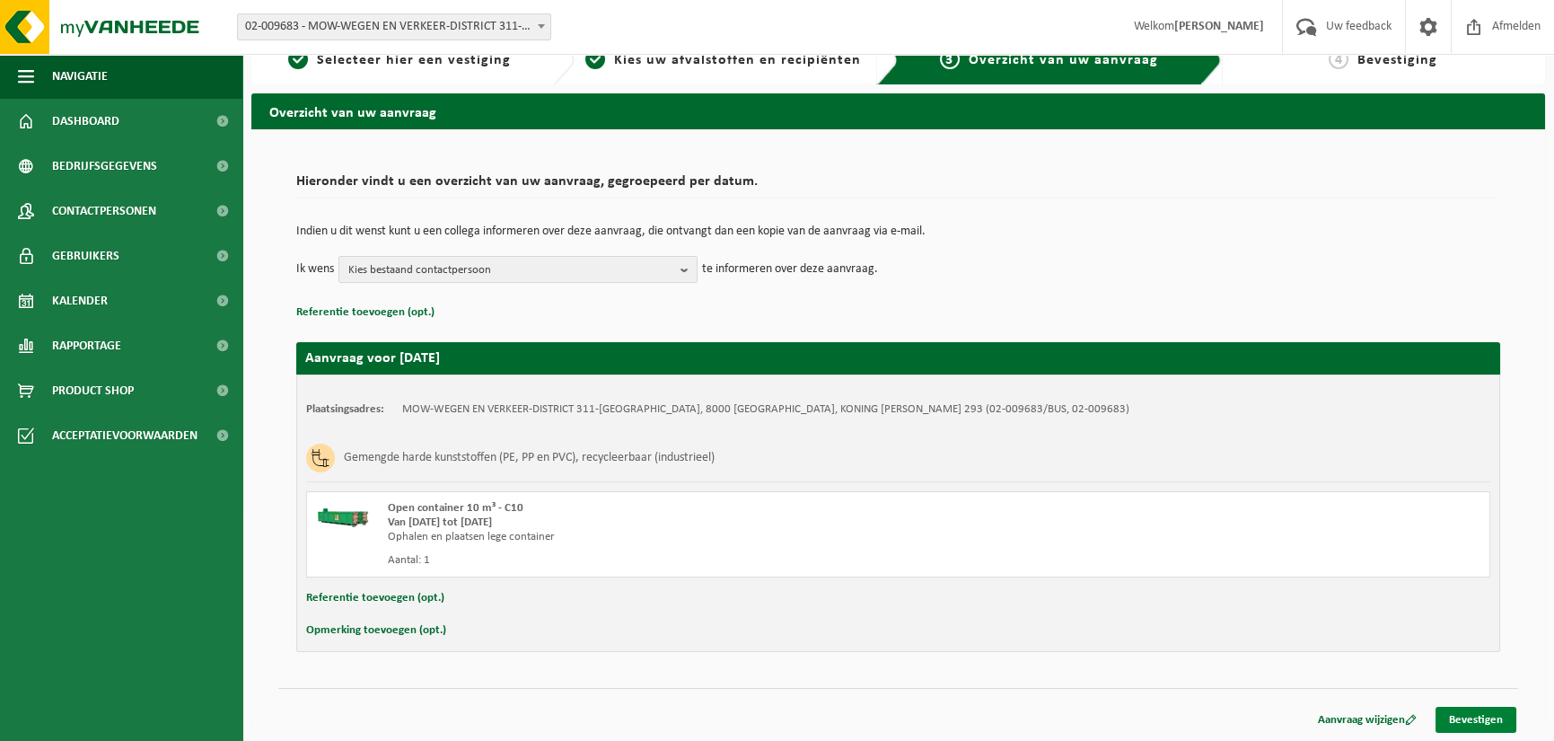
click at [1483, 713] on link "Bevestigen" at bounding box center [1476, 720] width 81 height 26
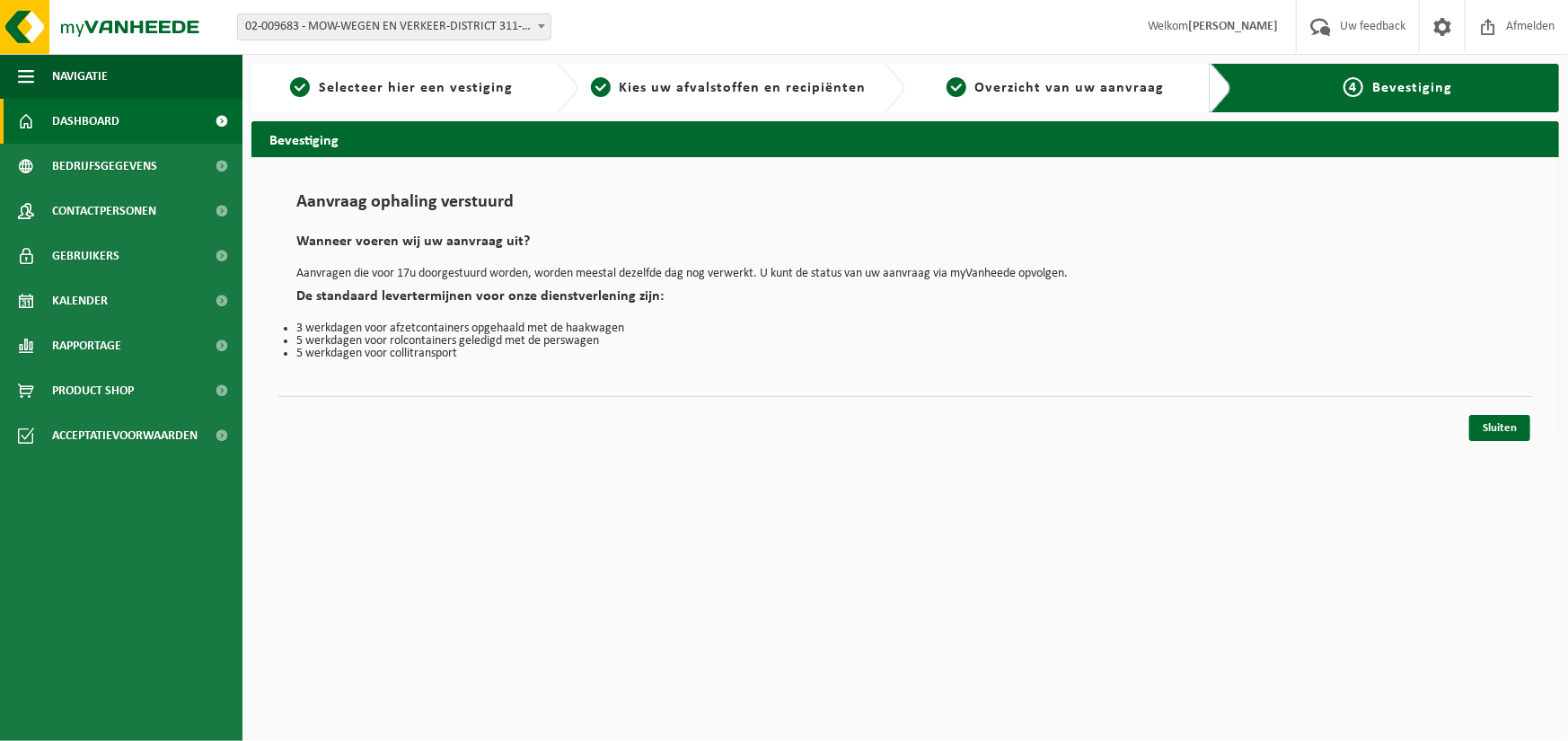
click at [87, 129] on span "Dashboard" at bounding box center [85, 121] width 67 height 45
